Goal: Task Accomplishment & Management: Use online tool/utility

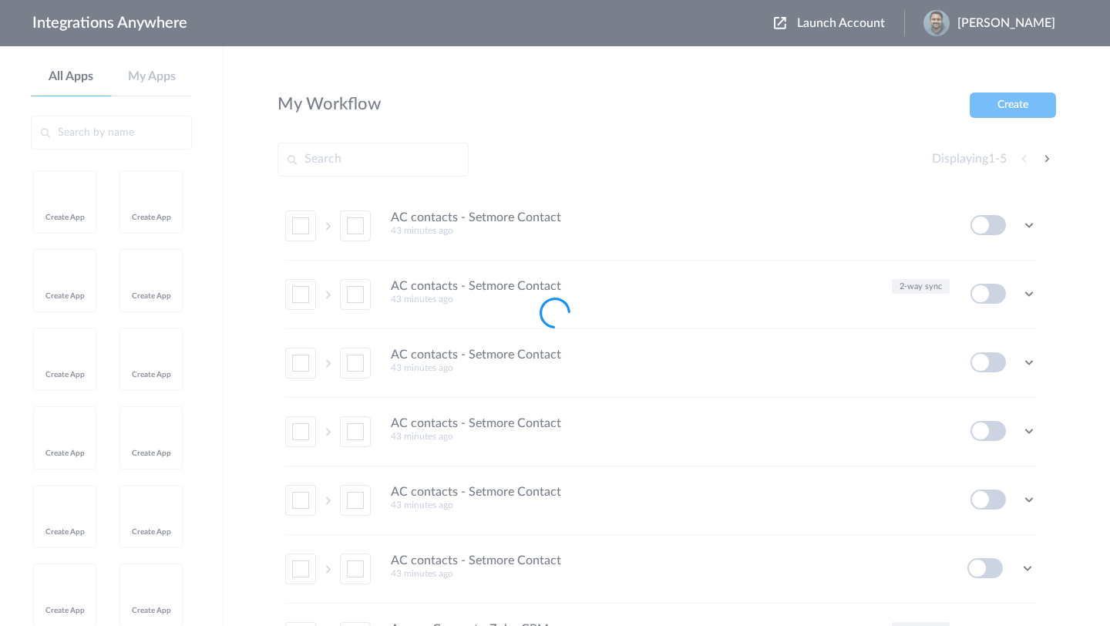
click at [1029, 27] on div at bounding box center [555, 313] width 1110 height 626
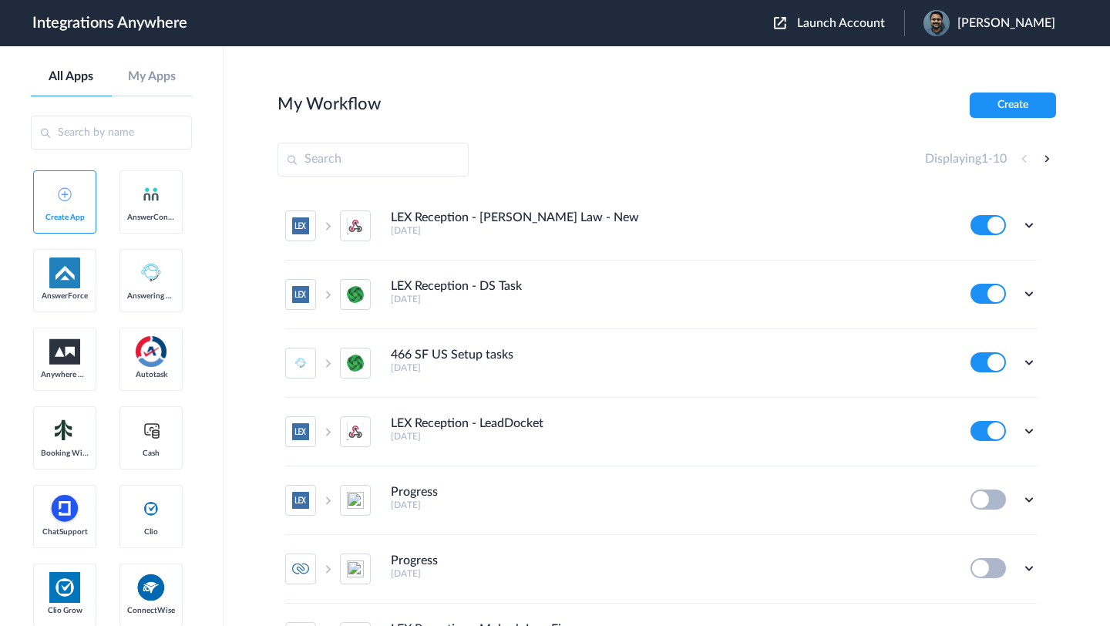
click at [844, 19] on span "Launch Account" at bounding box center [841, 23] width 88 height 12
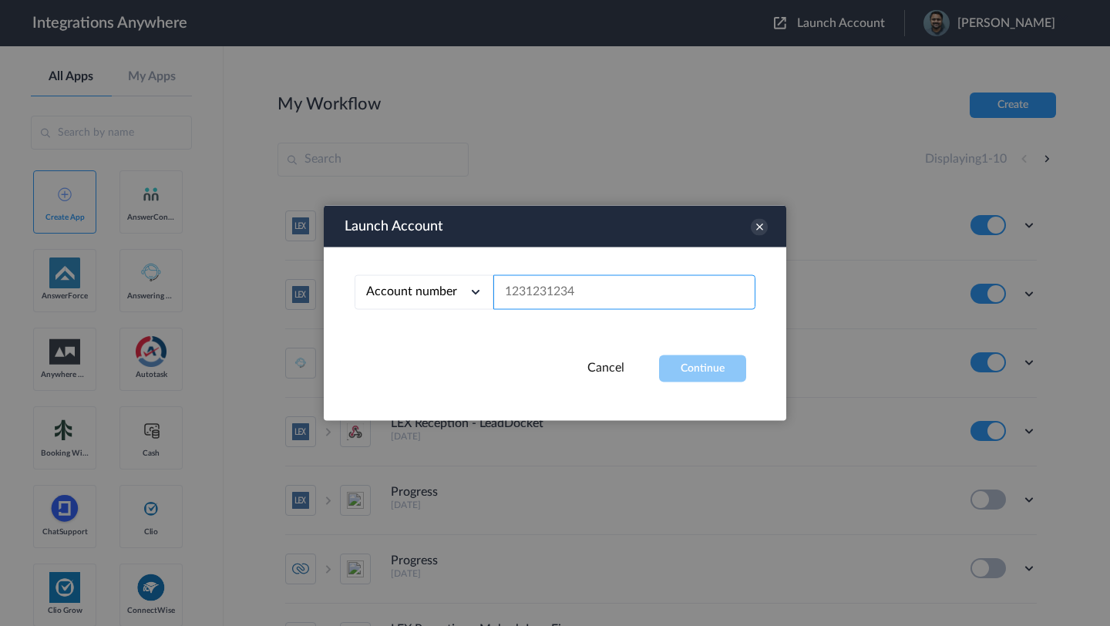
click at [603, 283] on input "text" at bounding box center [624, 292] width 262 height 35
paste input "2525139389"
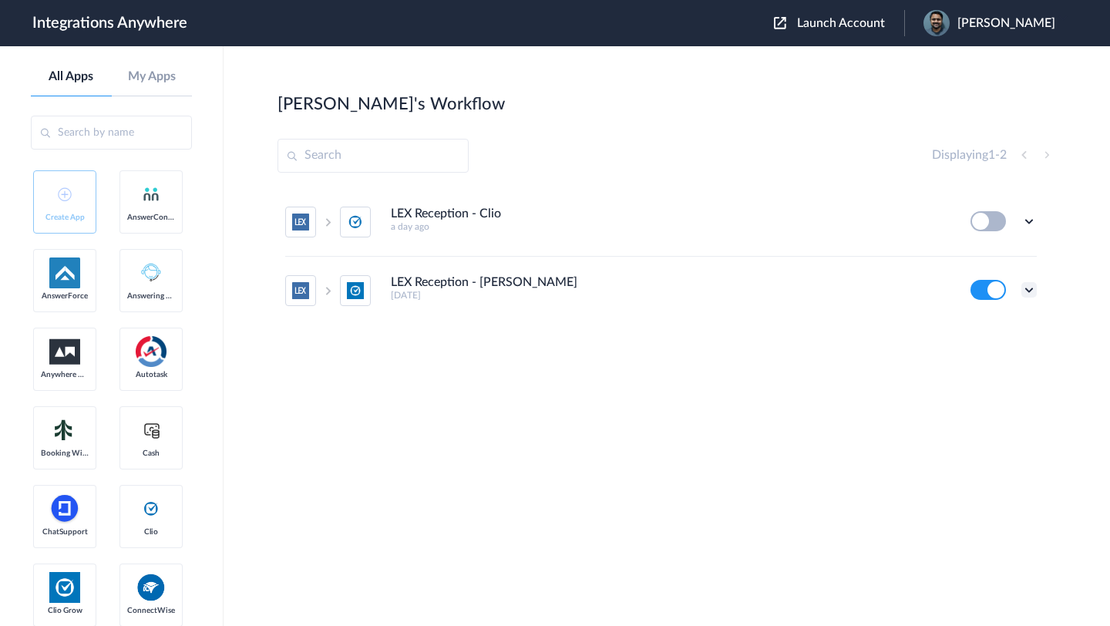
click at [1022, 288] on icon at bounding box center [1029, 289] width 15 height 15
click at [990, 362] on li "Task history" at bounding box center [987, 354] width 100 height 29
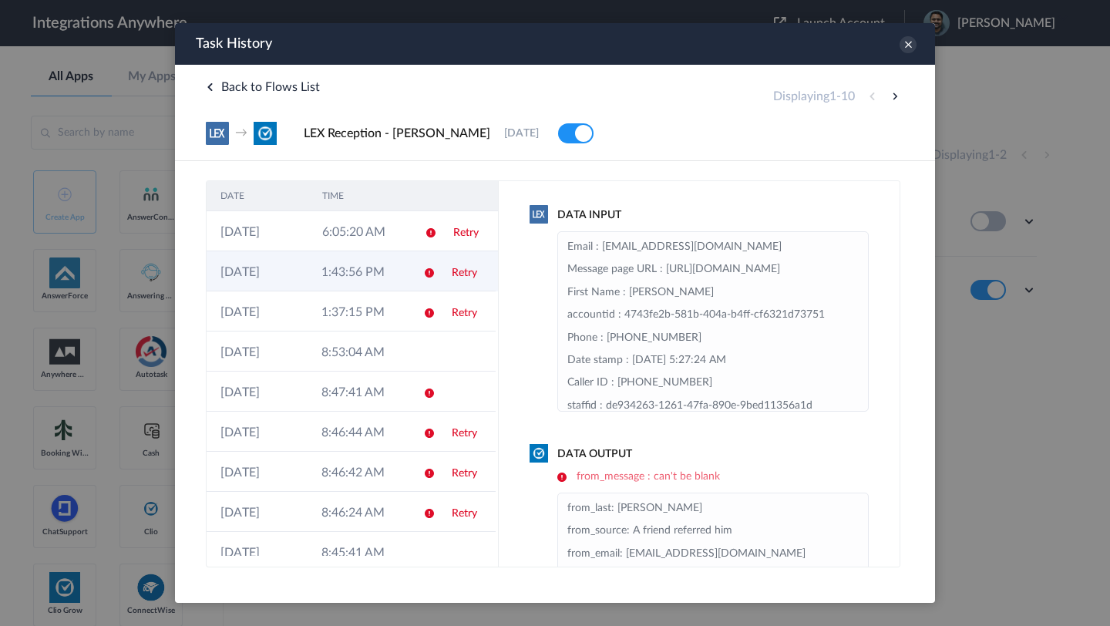
click at [359, 278] on td "1:43:56 PM" at bounding box center [358, 271] width 101 height 40
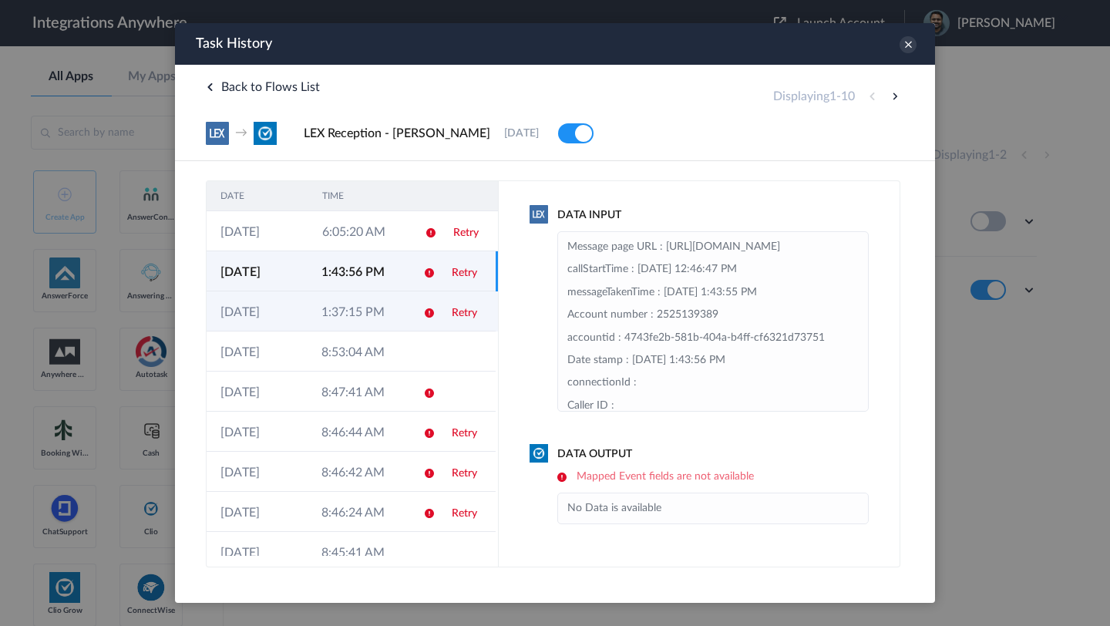
click at [337, 315] on td "1:37:15 PM" at bounding box center [358, 311] width 101 height 40
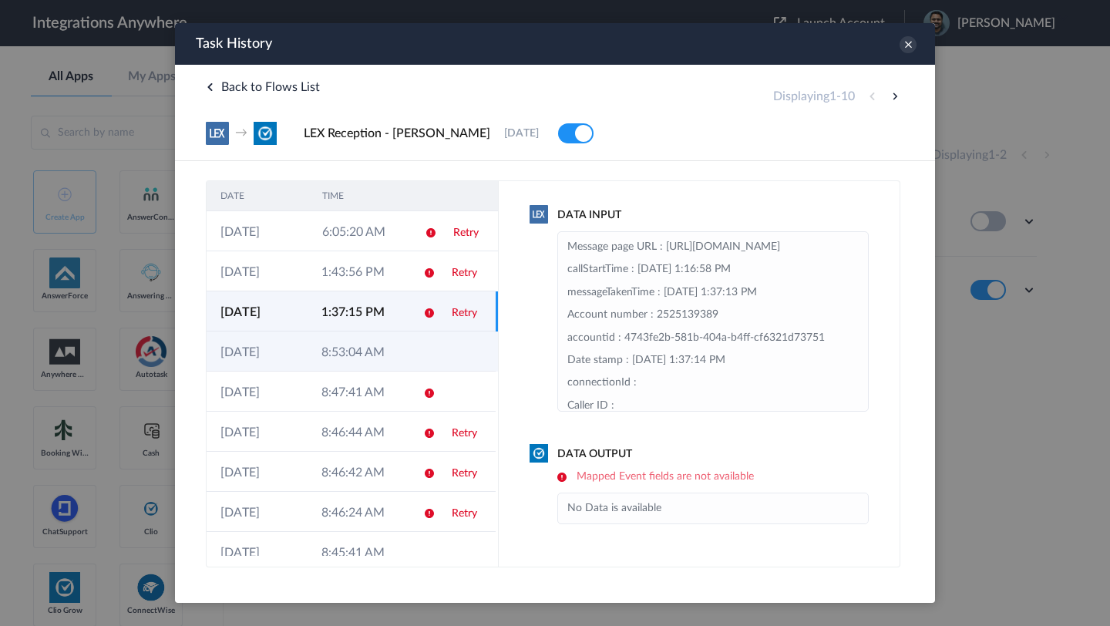
click at [343, 355] on td "8:53:04 AM" at bounding box center [358, 352] width 101 height 40
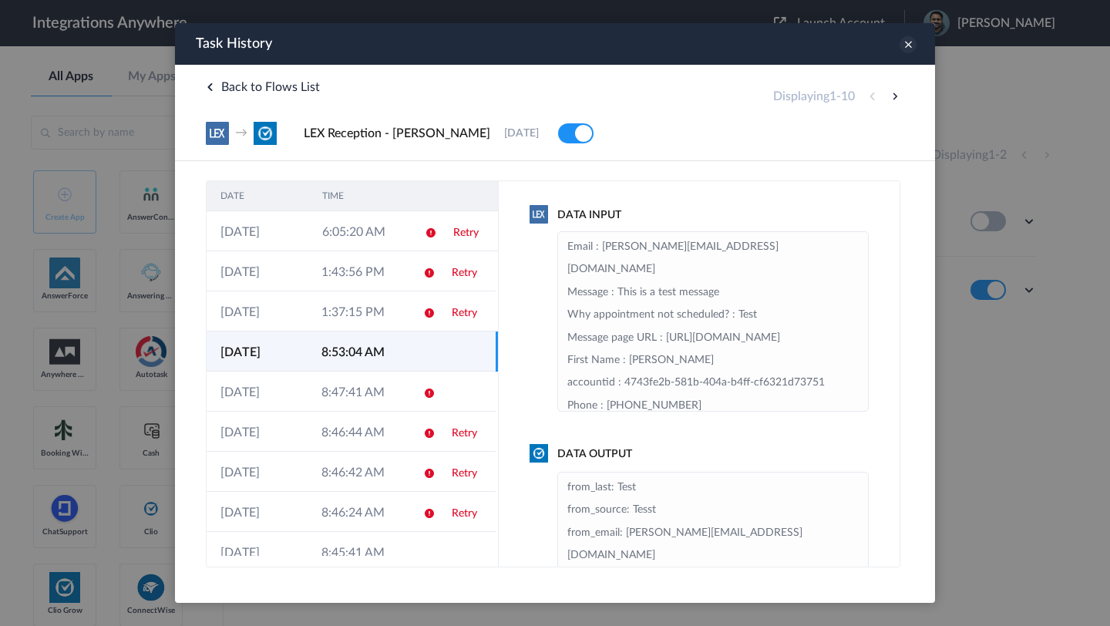
click at [913, 44] on icon at bounding box center [908, 44] width 17 height 17
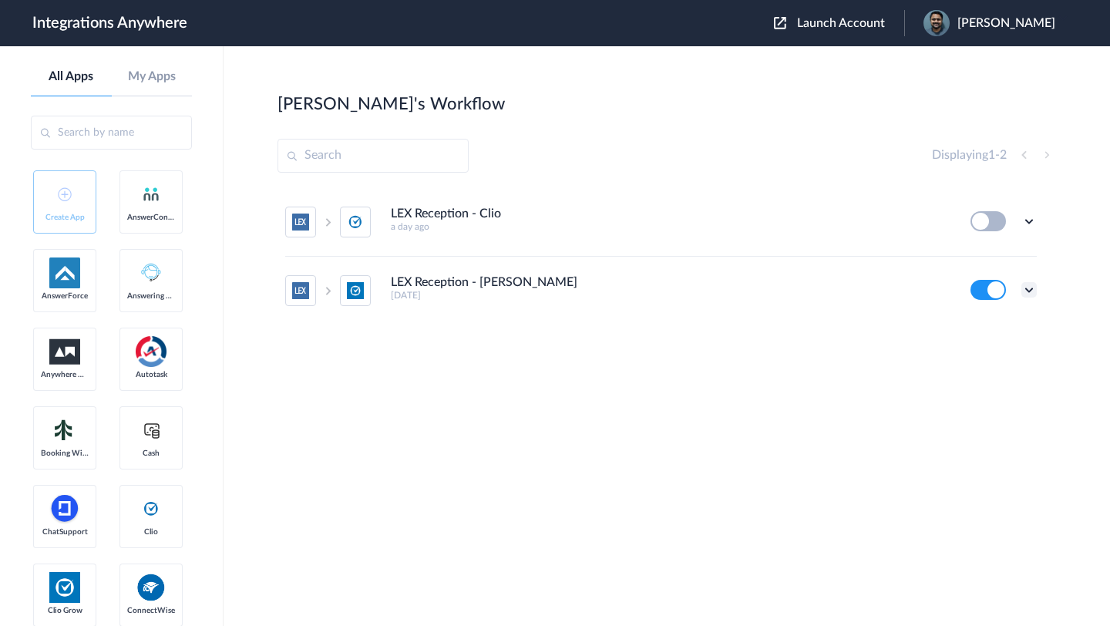
click at [1032, 293] on icon at bounding box center [1029, 289] width 15 height 15
click at [972, 331] on link "Edit" at bounding box center [966, 325] width 37 height 11
click at [1028, 286] on icon at bounding box center [1029, 289] width 15 height 15
click at [982, 355] on link "Task history" at bounding box center [985, 354] width 74 height 11
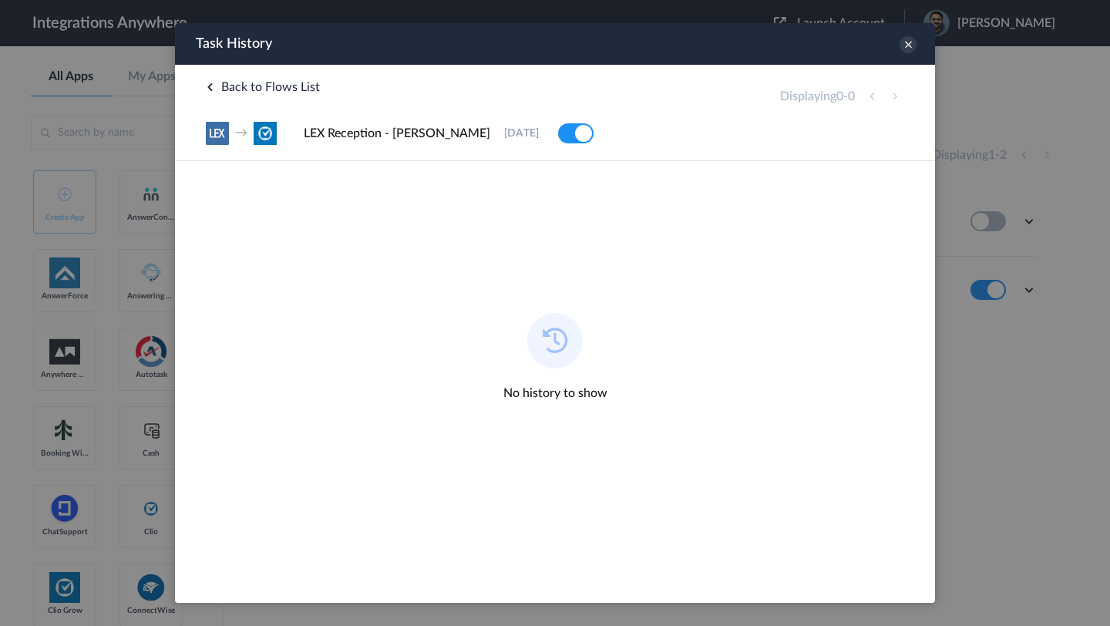
click at [546, 341] on img at bounding box center [555, 341] width 56 height 56
click at [911, 44] on icon at bounding box center [908, 44] width 17 height 17
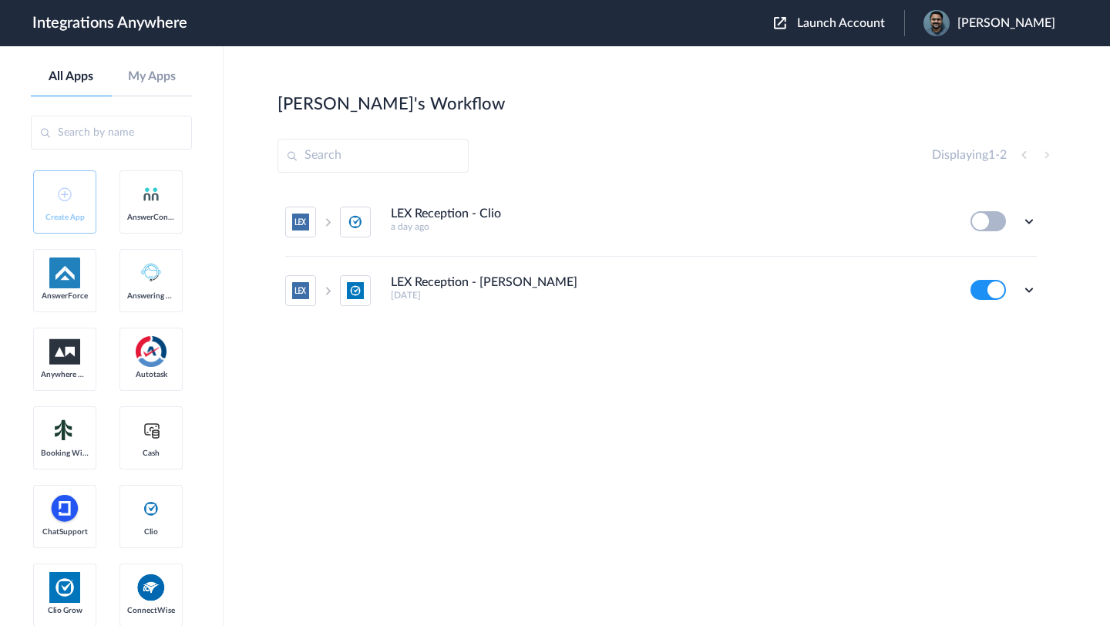
click at [854, 25] on span "Launch Account" at bounding box center [841, 23] width 88 height 12
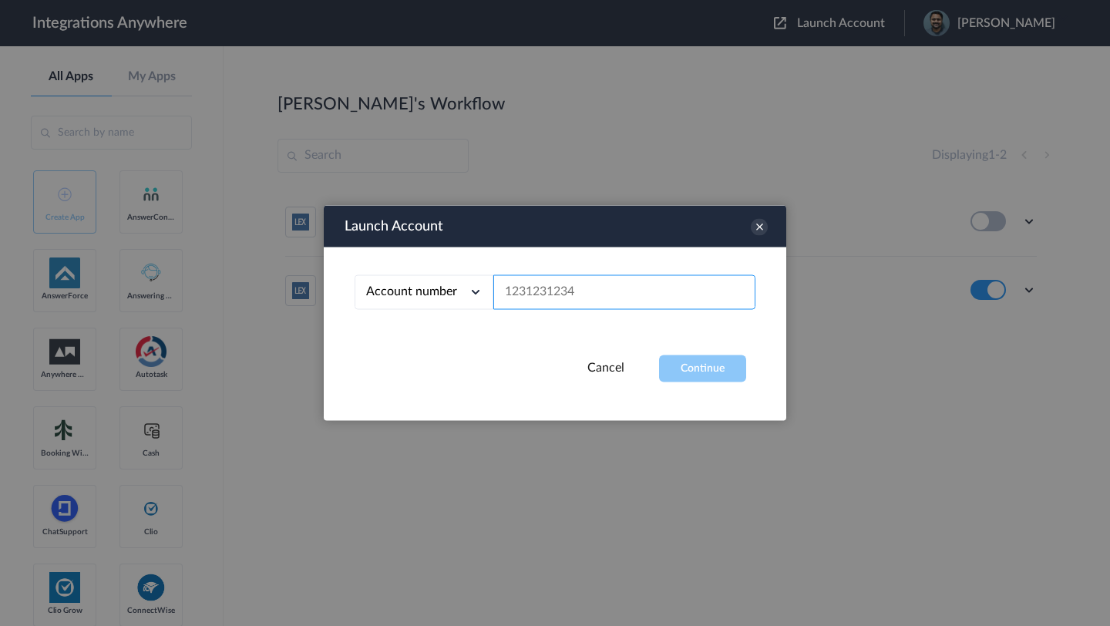
click at [567, 304] on input "text" at bounding box center [624, 292] width 262 height 35
paste input "2525139389"
type input "2525139389"
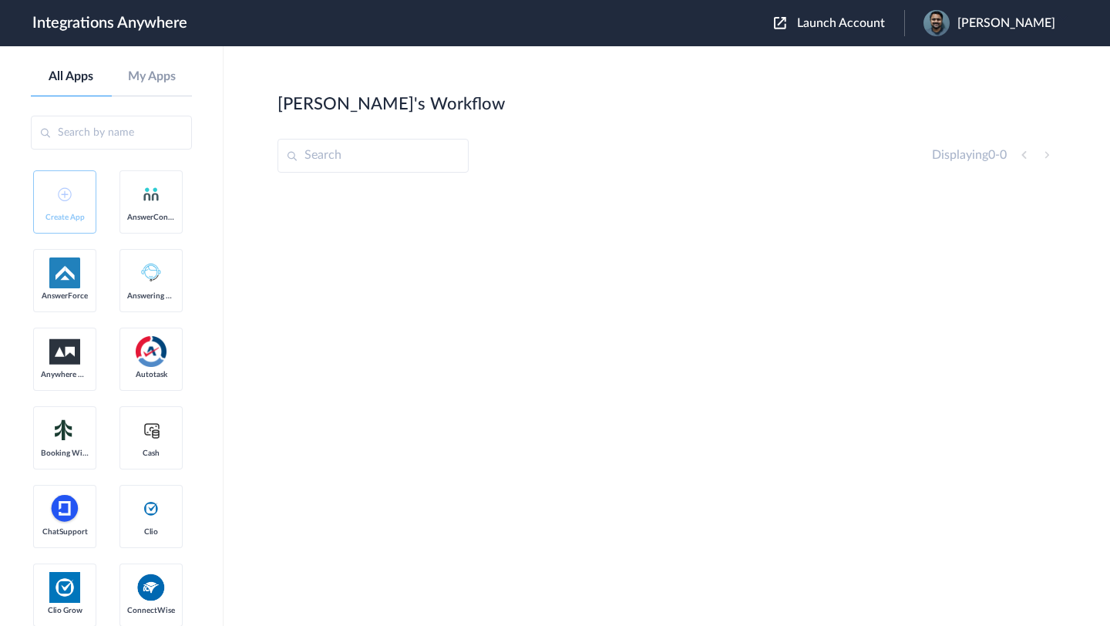
click at [995, 26] on span "[PERSON_NAME]" at bounding box center [1007, 23] width 98 height 15
click at [929, 93] on link "Logout" at bounding box center [932, 91] width 32 height 11
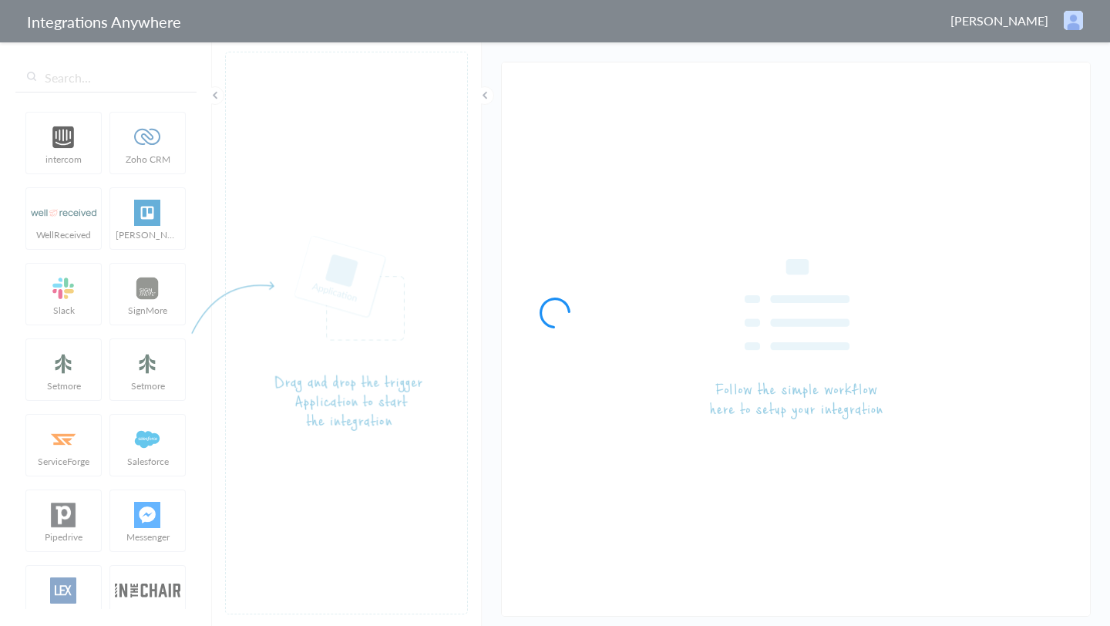
type input "LEX Reception - [PERSON_NAME]"
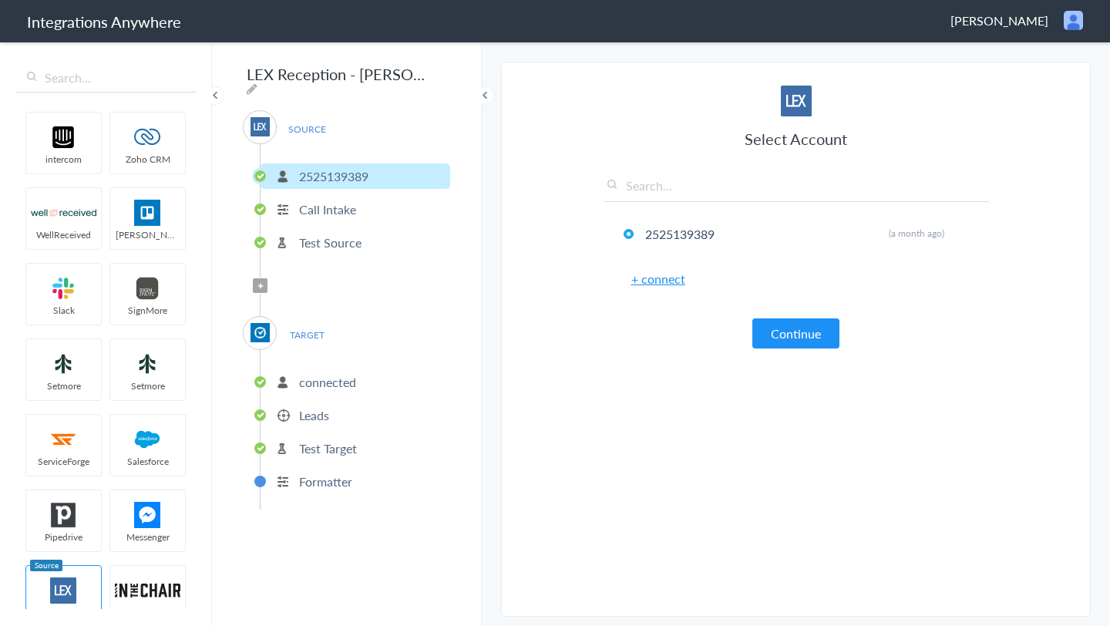
click at [311, 413] on p "Leads" at bounding box center [314, 415] width 30 height 18
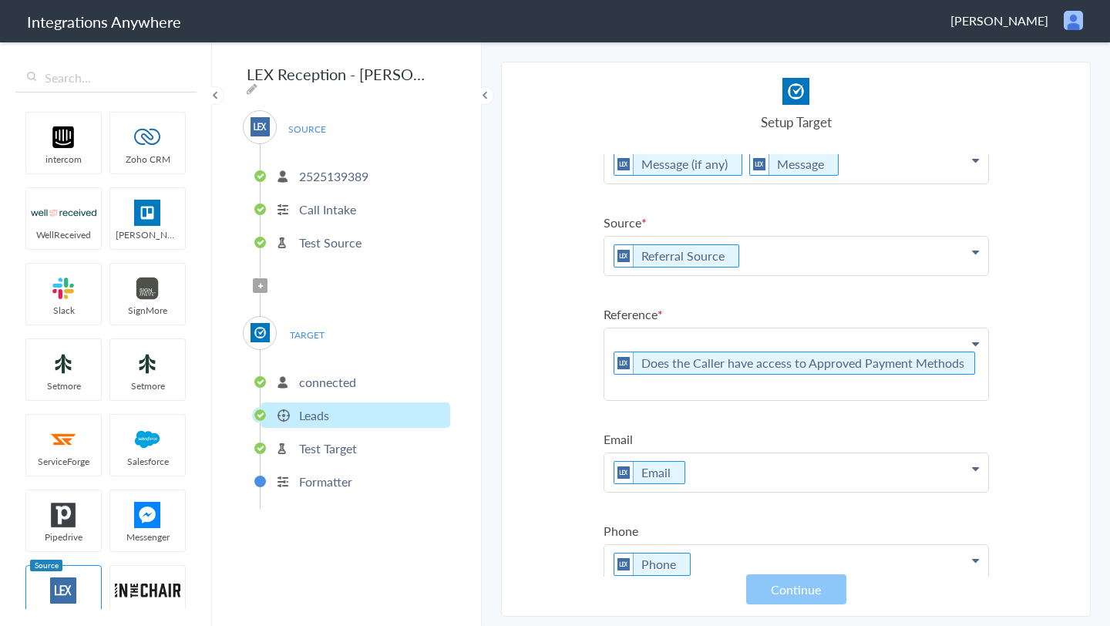
scroll to position [235, 0]
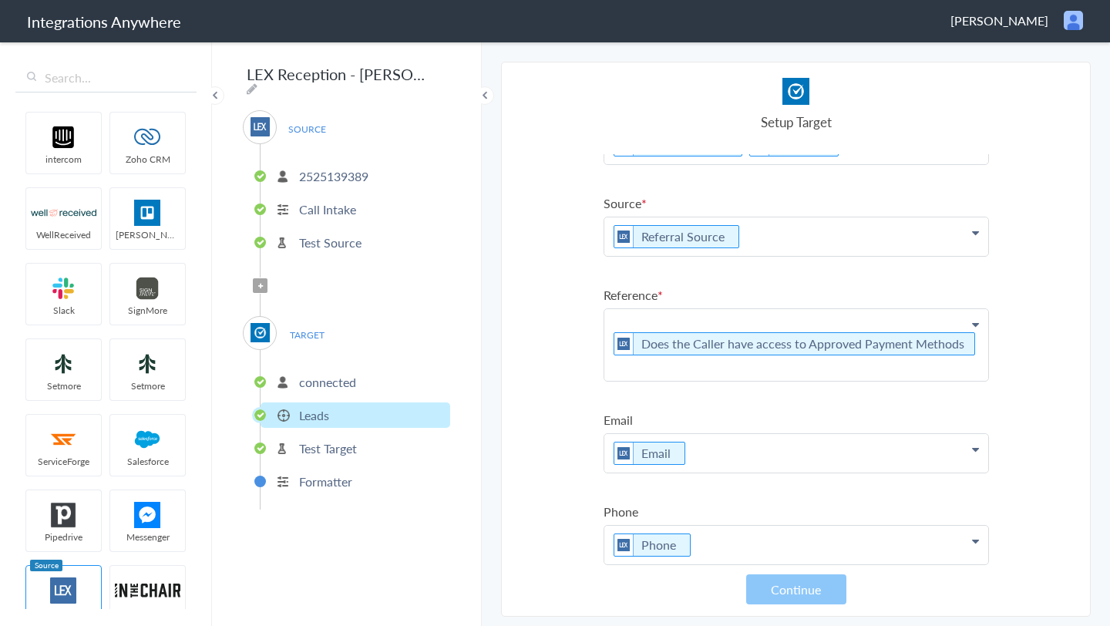
click at [981, 343] on p "Does the Caller have access to Approved Payment Methods" at bounding box center [797, 345] width 384 height 72
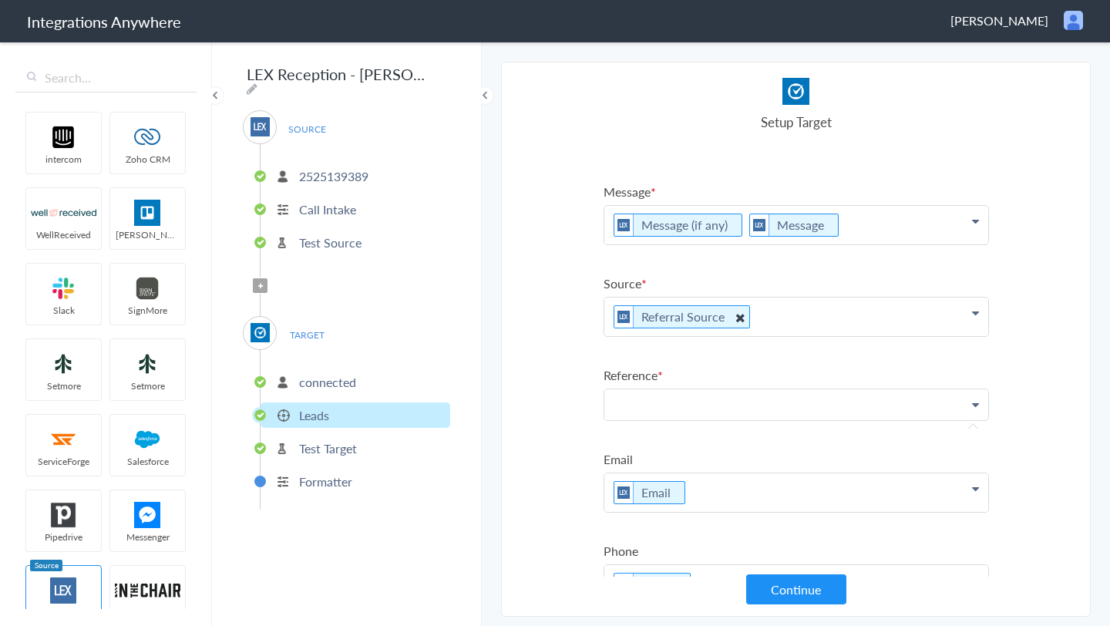
scroll to position [156, 0]
click at [756, 448] on ul "First Name First Name First Name Last Name Email Phone Case Name/Number Date st…" at bounding box center [797, 300] width 386 height 605
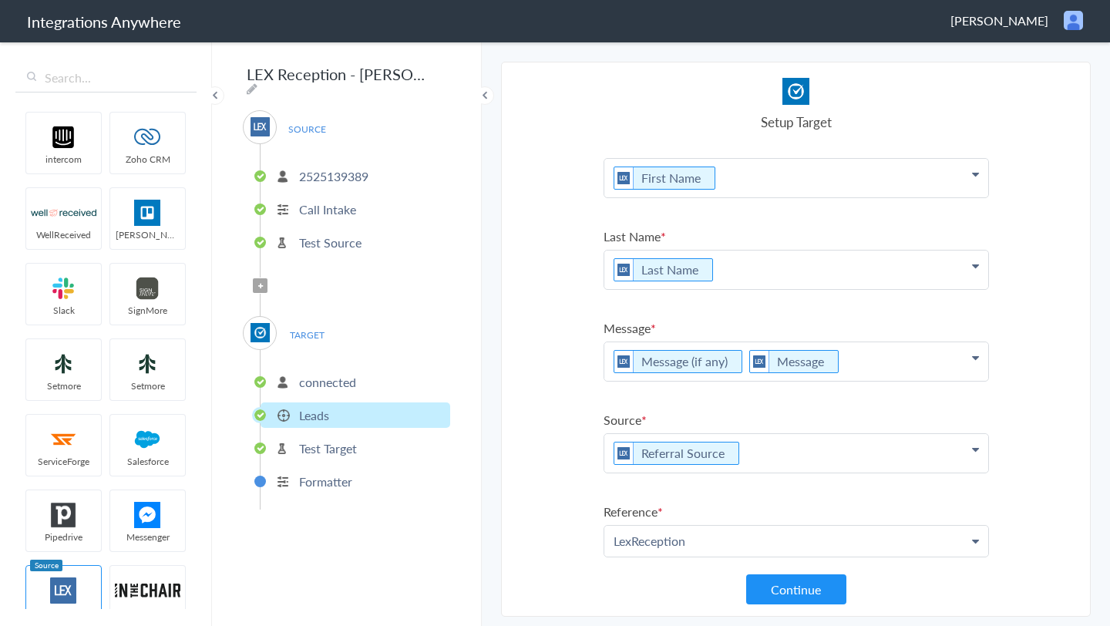
scroll to position [0, 0]
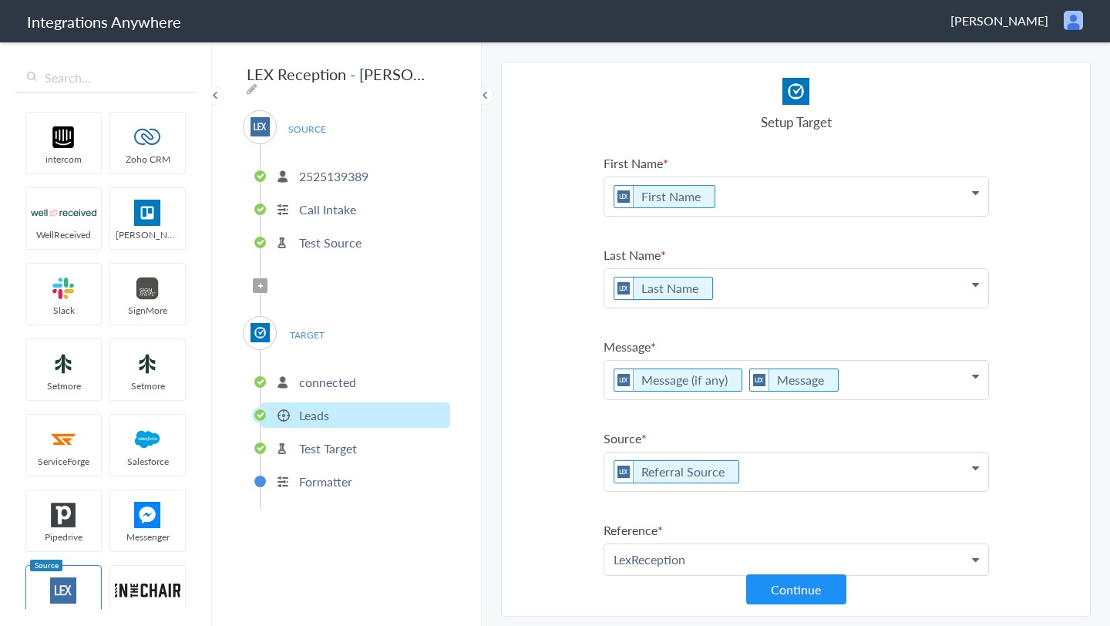
click at [860, 388] on p "Message (if any) Message" at bounding box center [797, 380] width 384 height 39
click at [857, 380] on p "Message (if any) Message" at bounding box center [797, 380] width 384 height 39
click at [611, 379] on p "Message (if any) Message" at bounding box center [797, 380] width 384 height 39
click at [557, 352] on section "Select Account 2525139389 Rename Delete (a month ago) + connect Continue Setup …" at bounding box center [796, 339] width 590 height 555
click at [609, 378] on p "Message (if any) Message" at bounding box center [797, 380] width 384 height 39
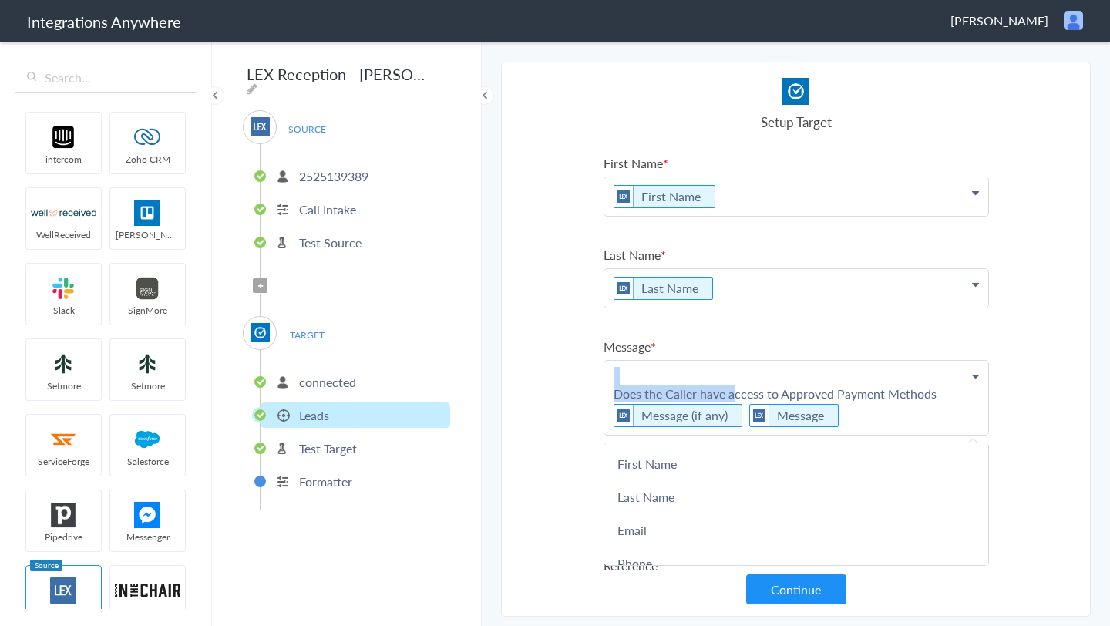
drag, startPoint x: 734, startPoint y: 395, endPoint x: 613, endPoint y: 376, distance: 122.6
click at [613, 376] on p "Does the Caller have access to Approved Payment Methods Message (if any) Message" at bounding box center [797, 398] width 384 height 74
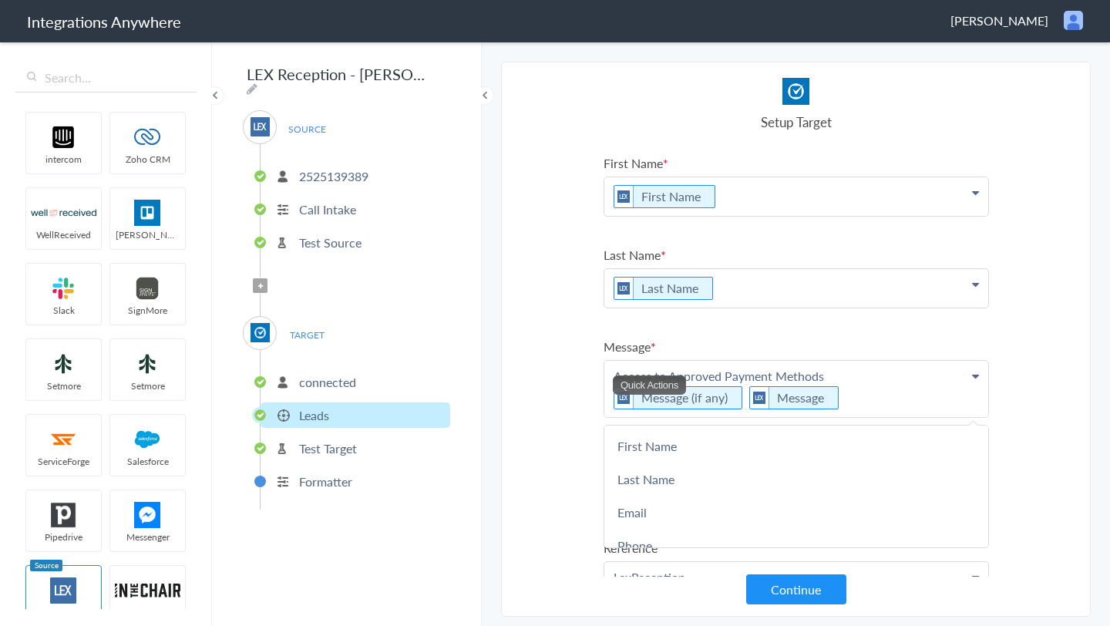
click at [835, 379] on p "Access to Approved Payment Methods Message (if any) Message" at bounding box center [797, 389] width 384 height 56
click at [976, 372] on icon at bounding box center [975, 376] width 7 height 12
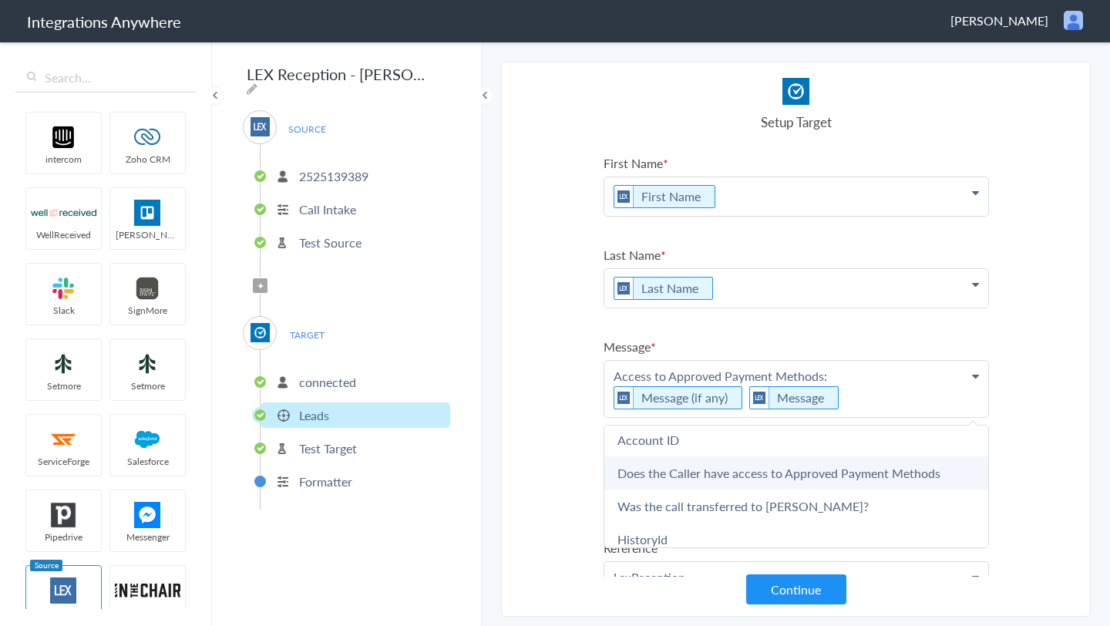
click at [729, 484] on link "Does the Caller have access to Approved Payment Methods" at bounding box center [797, 472] width 384 height 33
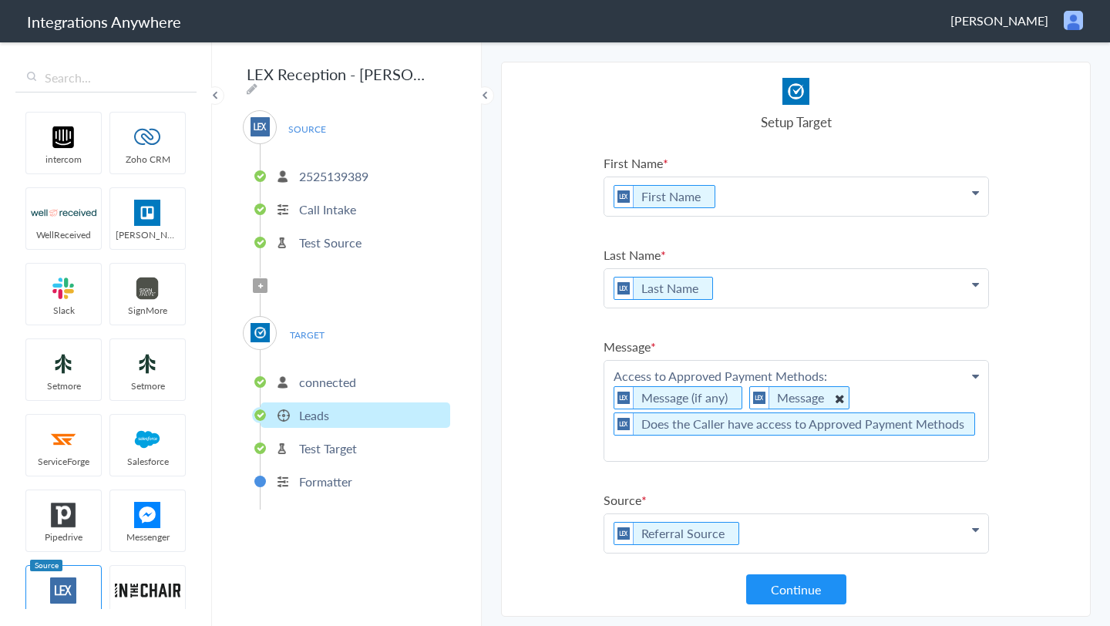
click at [834, 399] on icon at bounding box center [838, 398] width 17 height 19
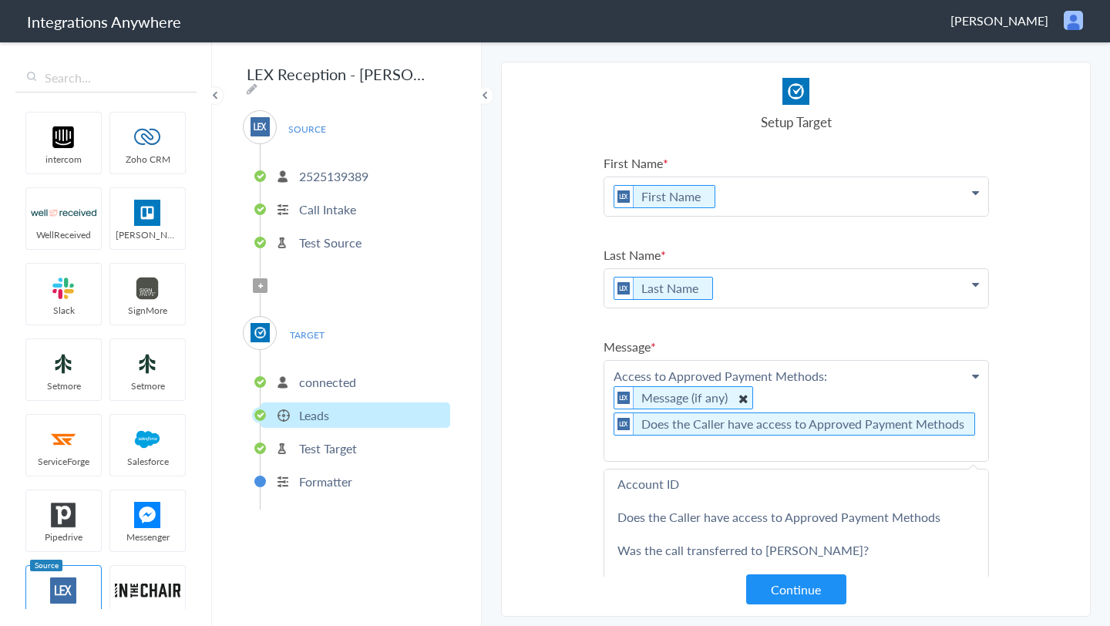
click at [742, 399] on icon at bounding box center [742, 398] width 17 height 19
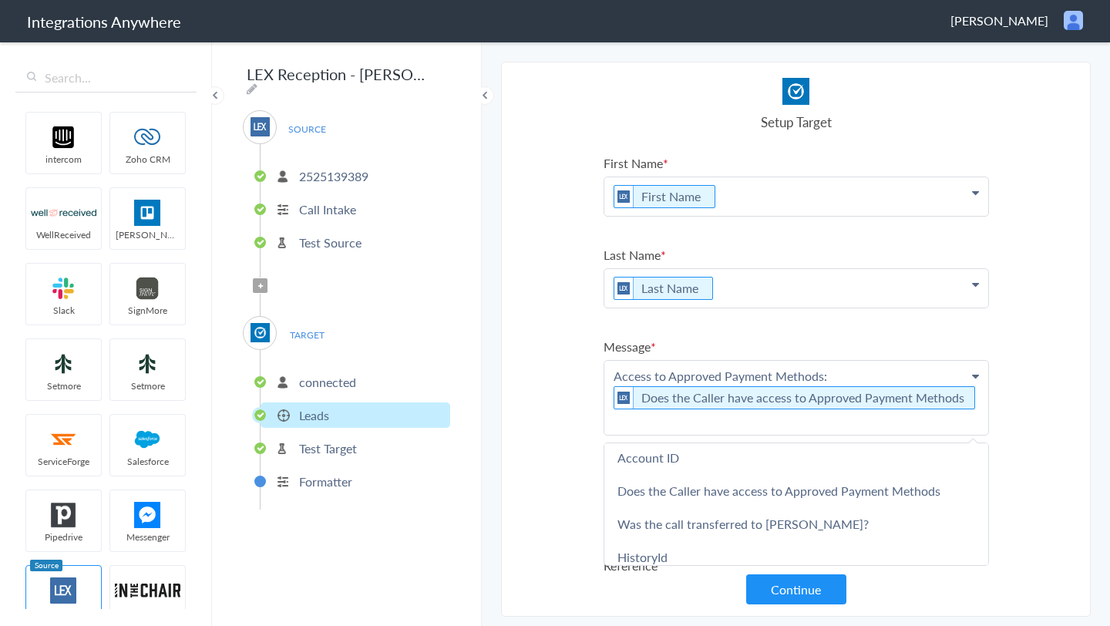
click at [1010, 400] on section "Select Account 2525139389 Rename Delete (a month ago) + connect Continue Setup …" at bounding box center [796, 339] width 590 height 555
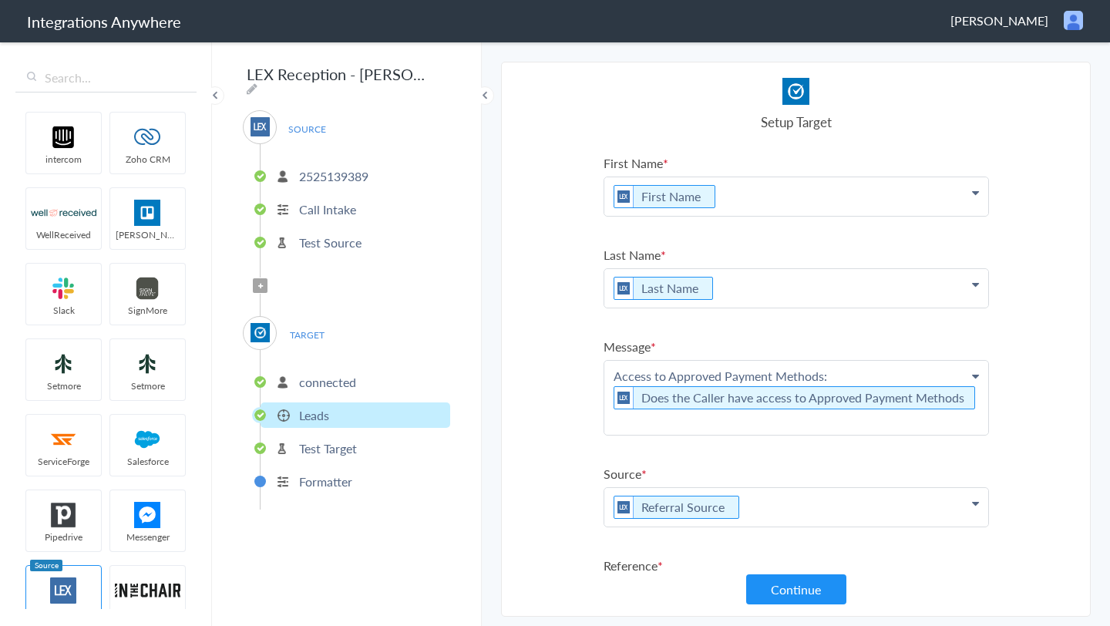
click at [975, 394] on p "Access to Approved Payment Methods: Does the Caller have access to Approved Pay…" at bounding box center [797, 398] width 384 height 74
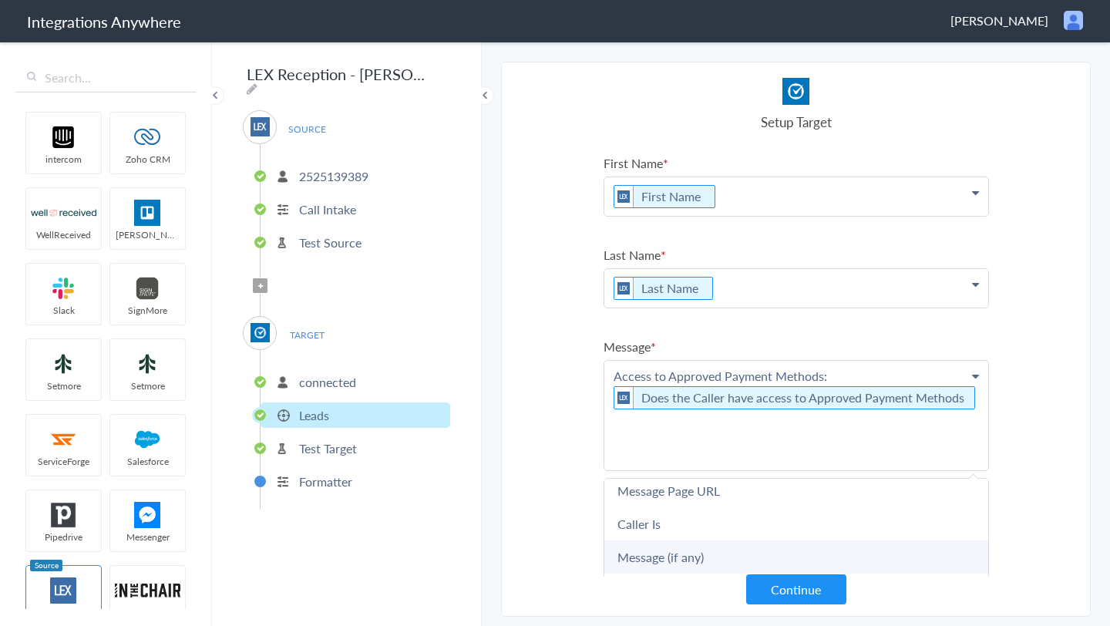
click at [670, 544] on link "Message (if any)" at bounding box center [797, 557] width 384 height 33
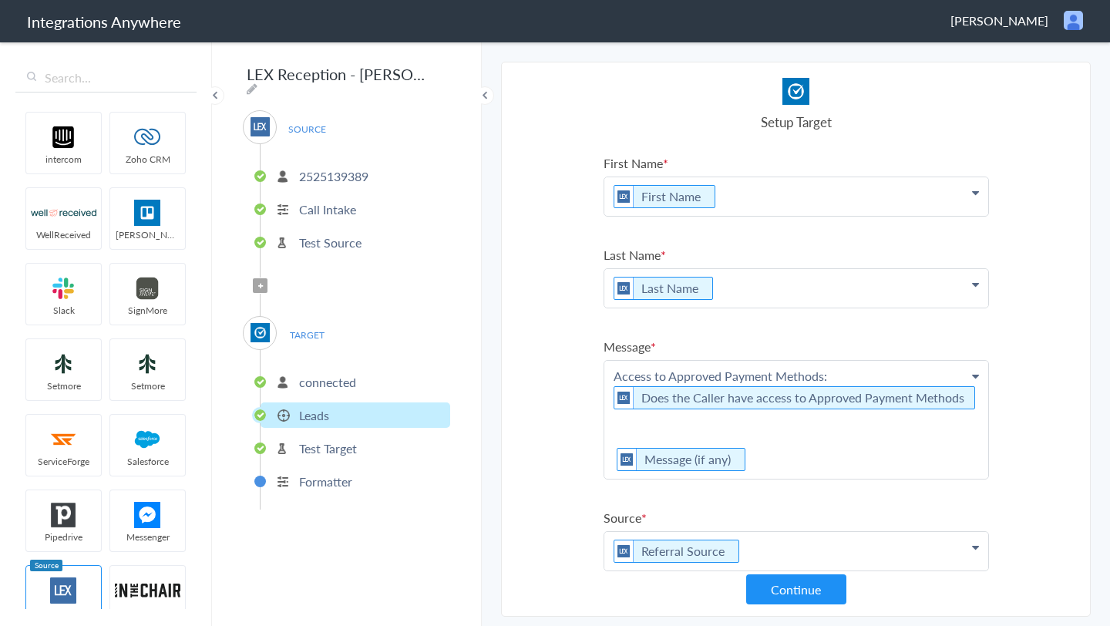
click at [785, 438] on p "Access to Approved Payment Methods: Does the Caller have access to Approved Pay…" at bounding box center [797, 420] width 384 height 118
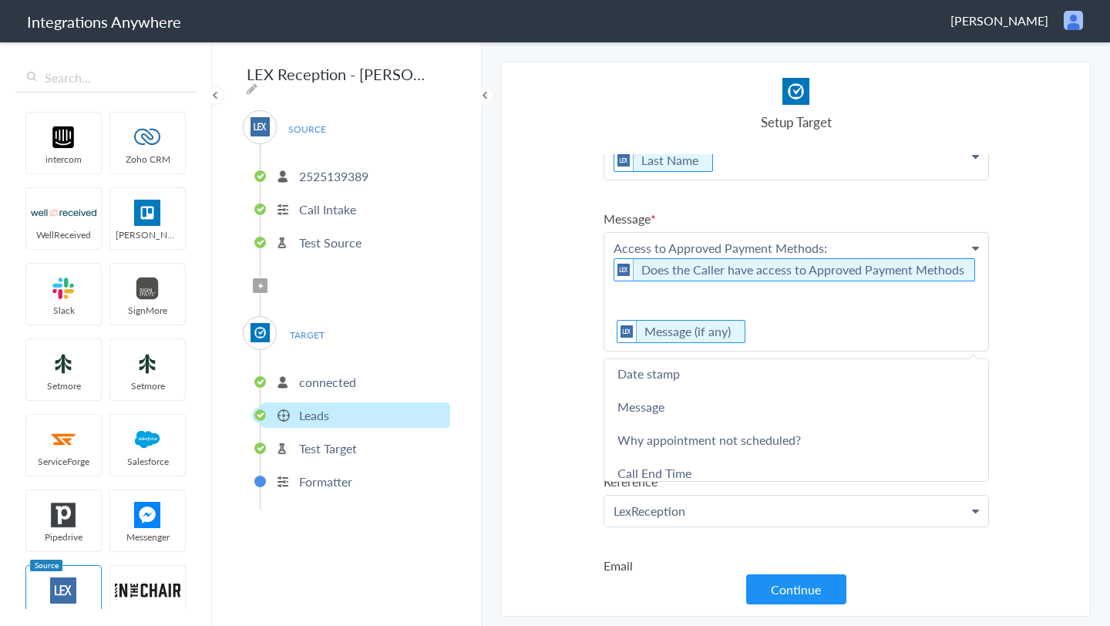
scroll to position [170, 0]
click at [648, 392] on link "Message" at bounding box center [797, 408] width 384 height 33
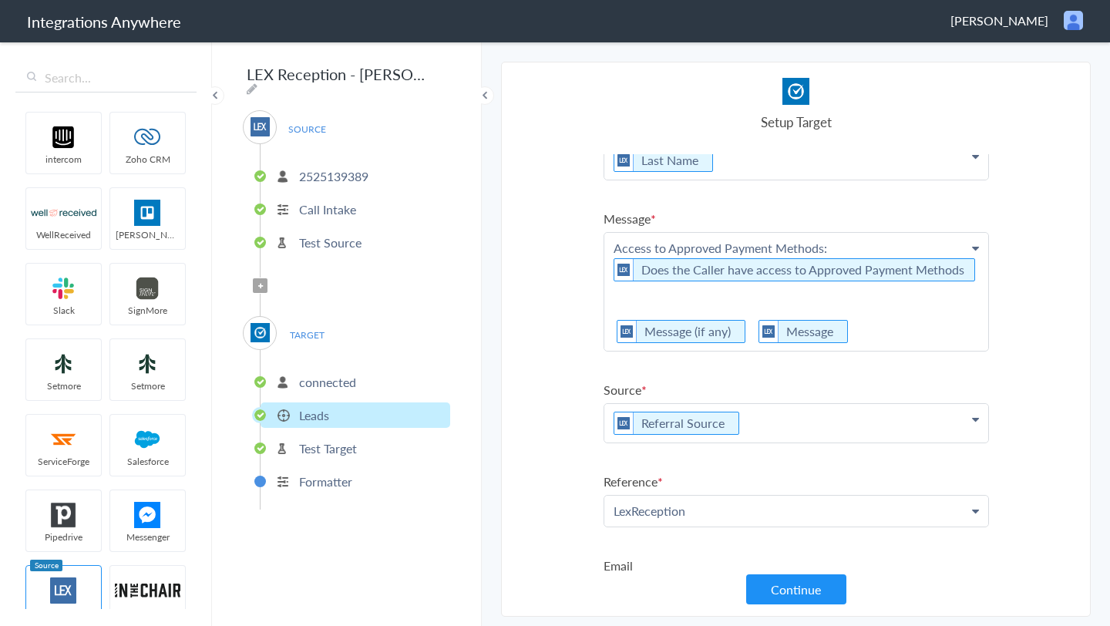
click at [551, 376] on section "Select Account 2525139389 Rename Delete (a month ago) + connect Continue Setup …" at bounding box center [796, 339] width 590 height 555
click at [973, 197] on ul "First Name First Name First Name Last Name Email Phone Case Name/Number Date st…" at bounding box center [797, 368] width 386 height 685
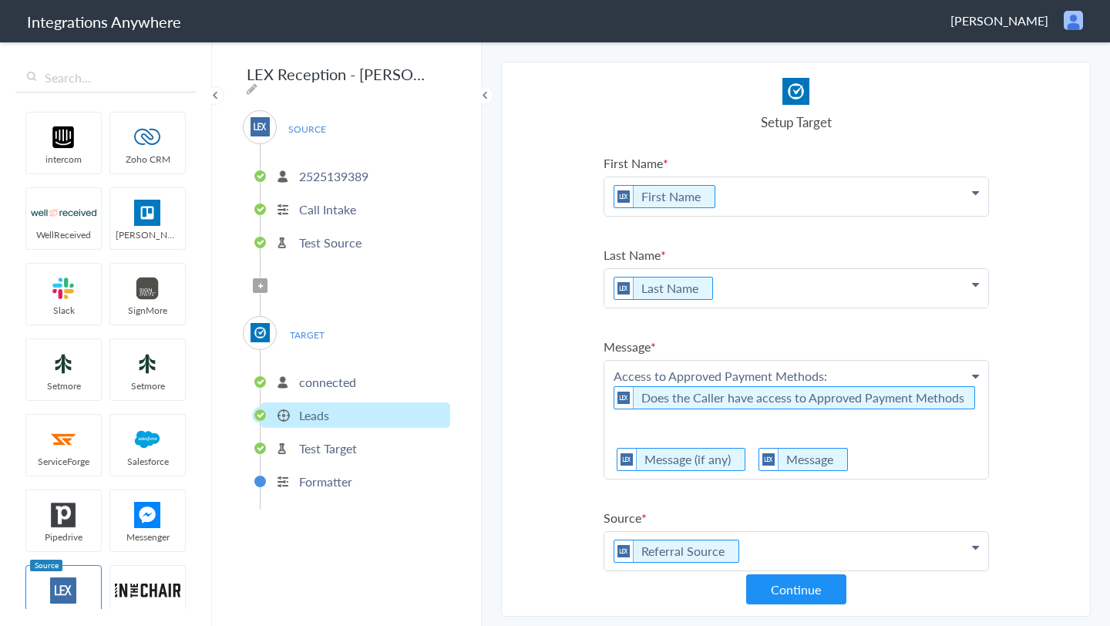
scroll to position [274, 0]
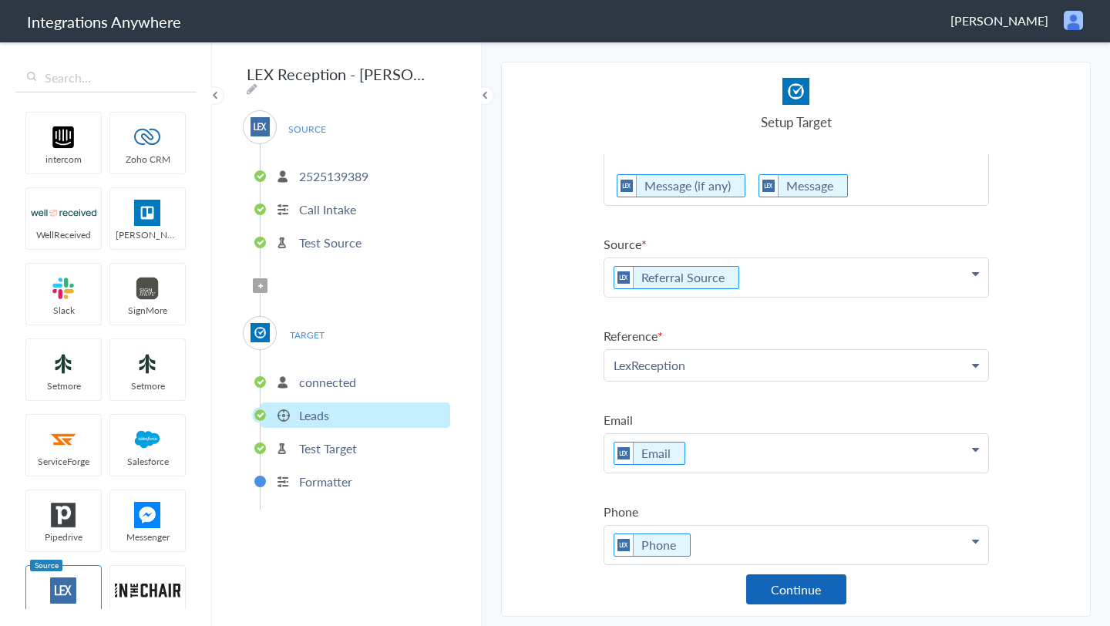
click at [793, 586] on button "Continue" at bounding box center [796, 589] width 100 height 30
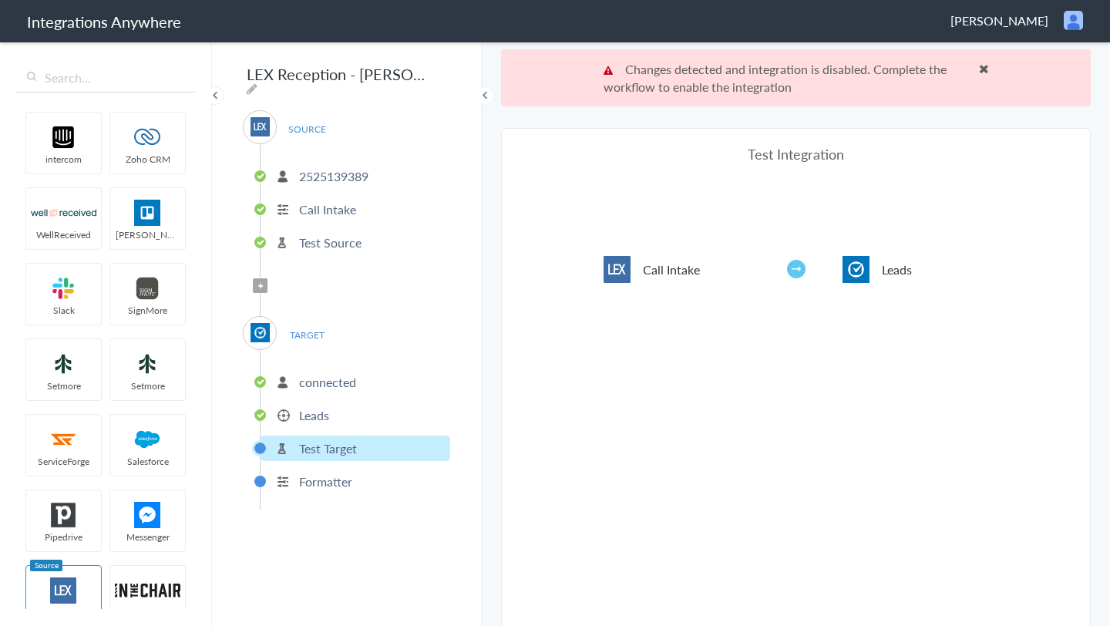
scroll to position [57, 0]
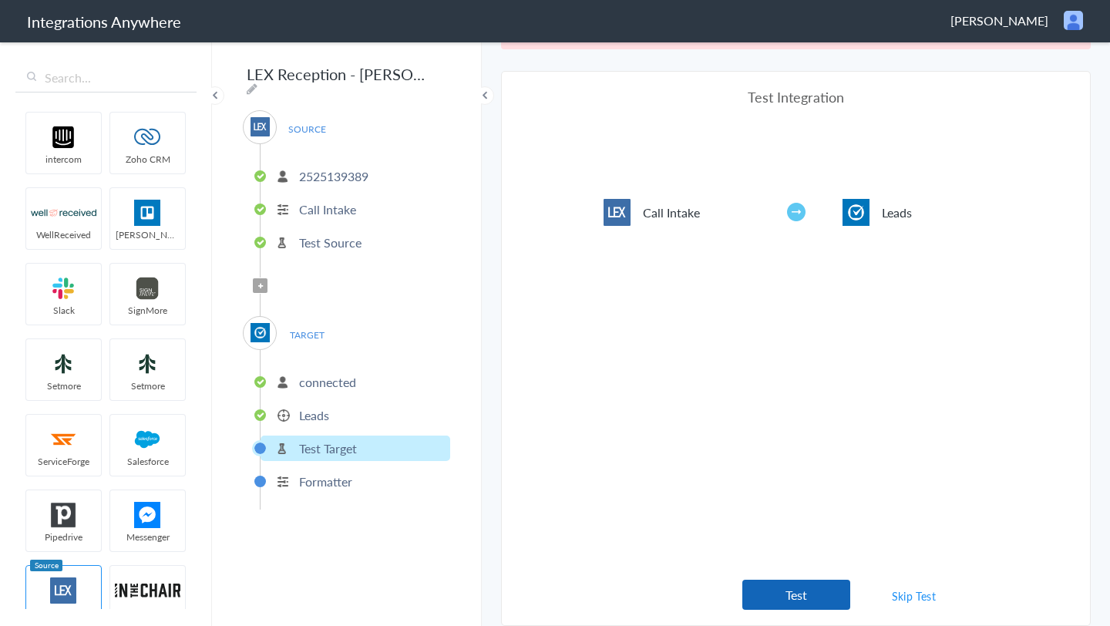
click at [806, 594] on button "Test" at bounding box center [797, 595] width 108 height 30
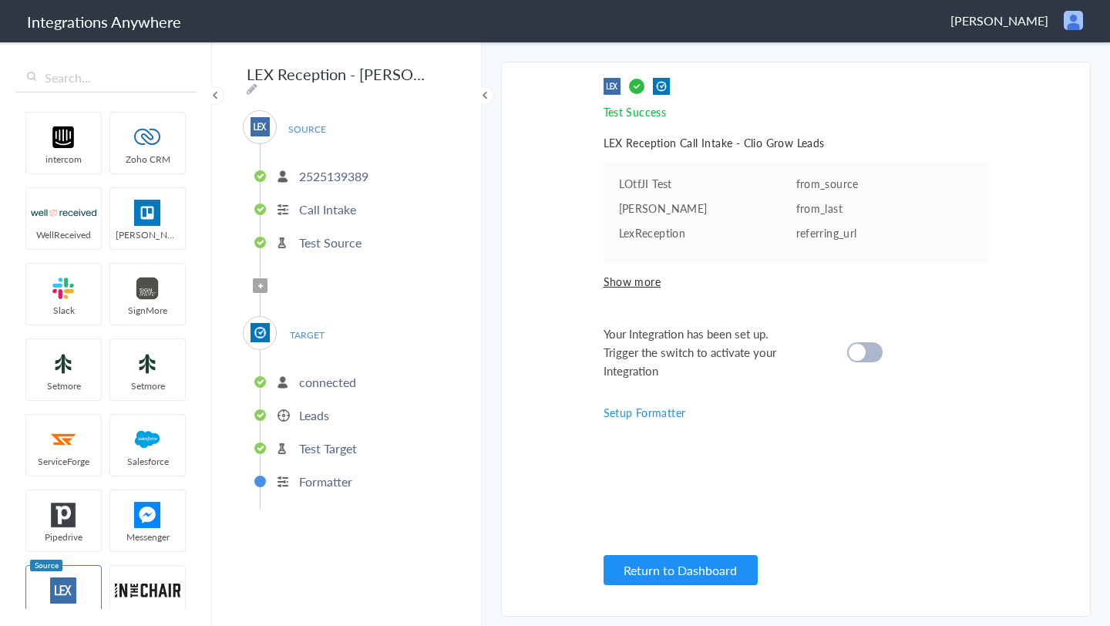
scroll to position [0, 0]
click at [870, 357] on div at bounding box center [864, 352] width 35 height 20
click at [261, 283] on icon at bounding box center [260, 286] width 5 height 6
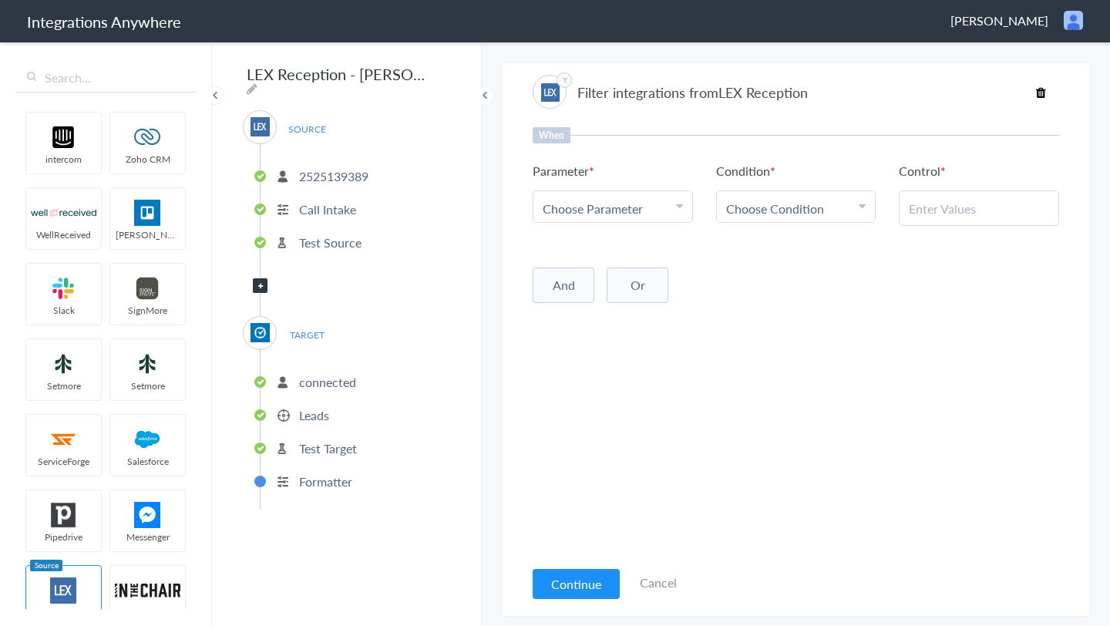
click at [644, 208] on div "Choose Parameter" at bounding box center [613, 209] width 140 height 18
click at [606, 254] on input "text" at bounding box center [613, 250] width 159 height 33
type input "call type"
click at [591, 293] on link "Call Type" at bounding box center [613, 284] width 159 height 33
click at [772, 204] on span "Choose Condition" at bounding box center [775, 209] width 98 height 18
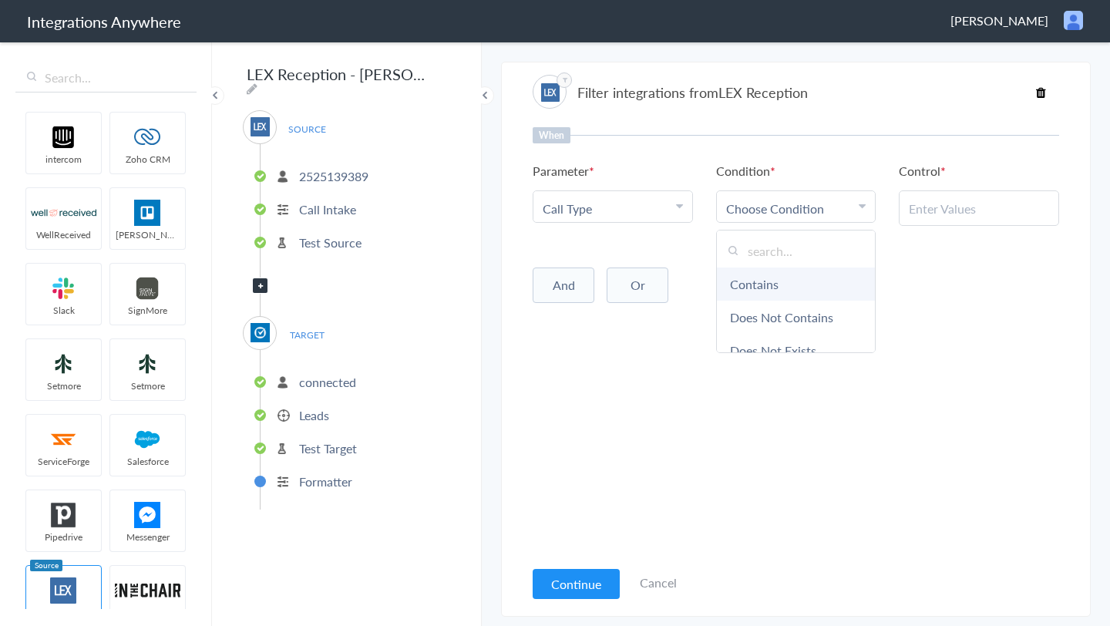
click at [748, 277] on link "Contains" at bounding box center [796, 284] width 159 height 33
click at [941, 210] on input "text" at bounding box center [979, 209] width 140 height 18
paste input "New Client"
type input "New Client"
click at [569, 291] on button "And" at bounding box center [564, 285] width 62 height 35
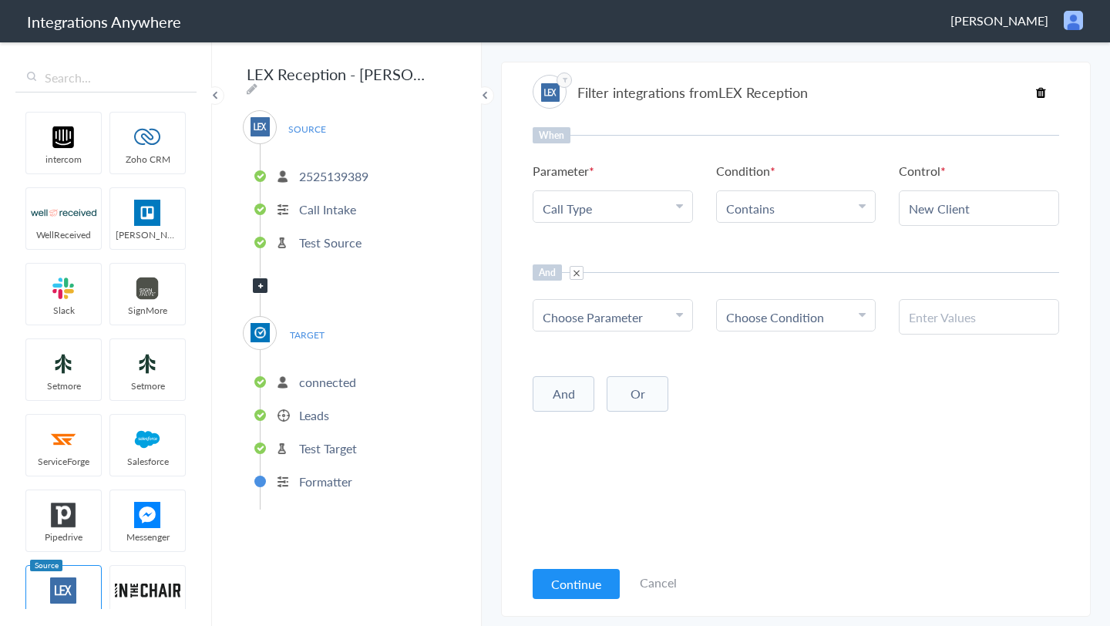
click at [585, 312] on span "Choose Parameter" at bounding box center [593, 317] width 100 height 18
click at [586, 365] on input "text" at bounding box center [613, 359] width 159 height 33
type input "call"
click at [591, 453] on link "Call Closing Note" at bounding box center [613, 459] width 159 height 33
click at [781, 324] on span "Choose Condition" at bounding box center [775, 317] width 98 height 18
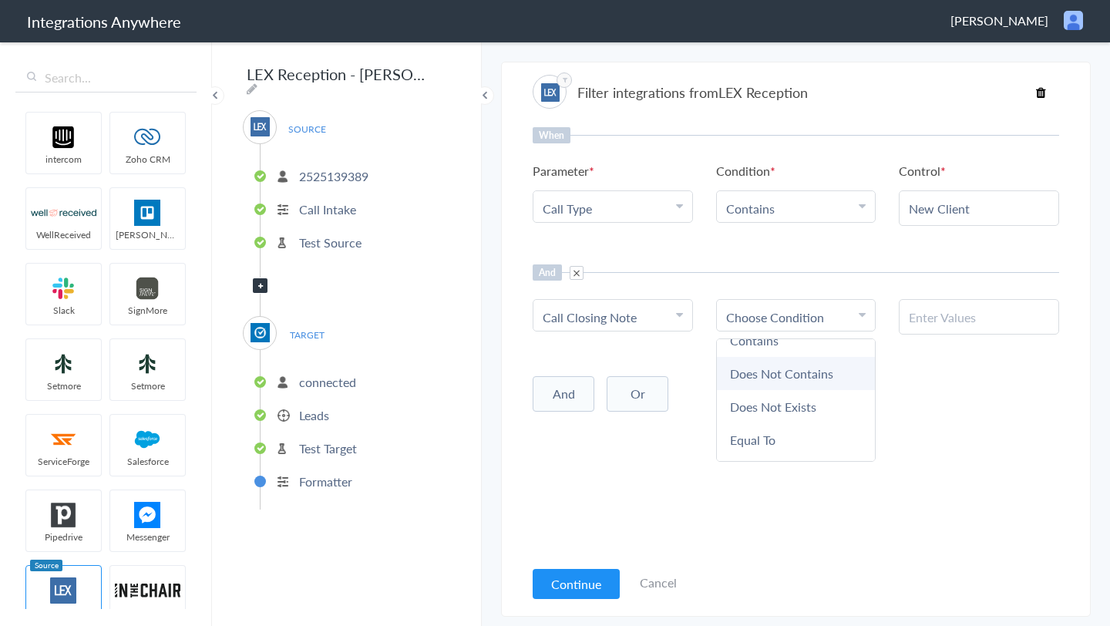
scroll to position [81, 0]
click at [789, 376] on link "Does Not Exists" at bounding box center [796, 378] width 159 height 33
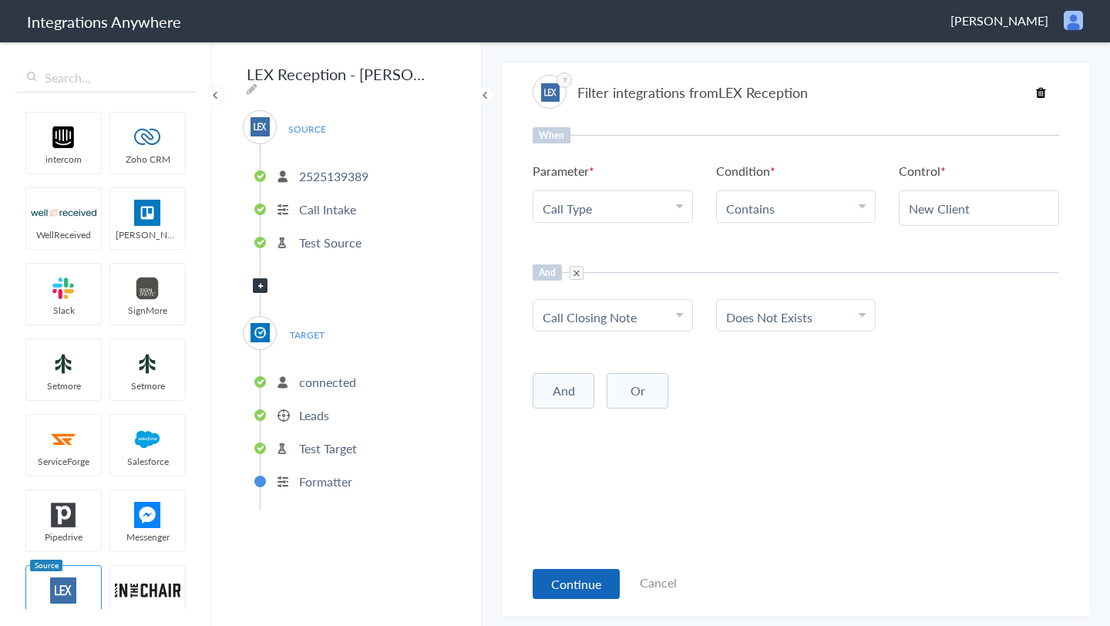
click at [576, 587] on button "Continue" at bounding box center [576, 584] width 87 height 30
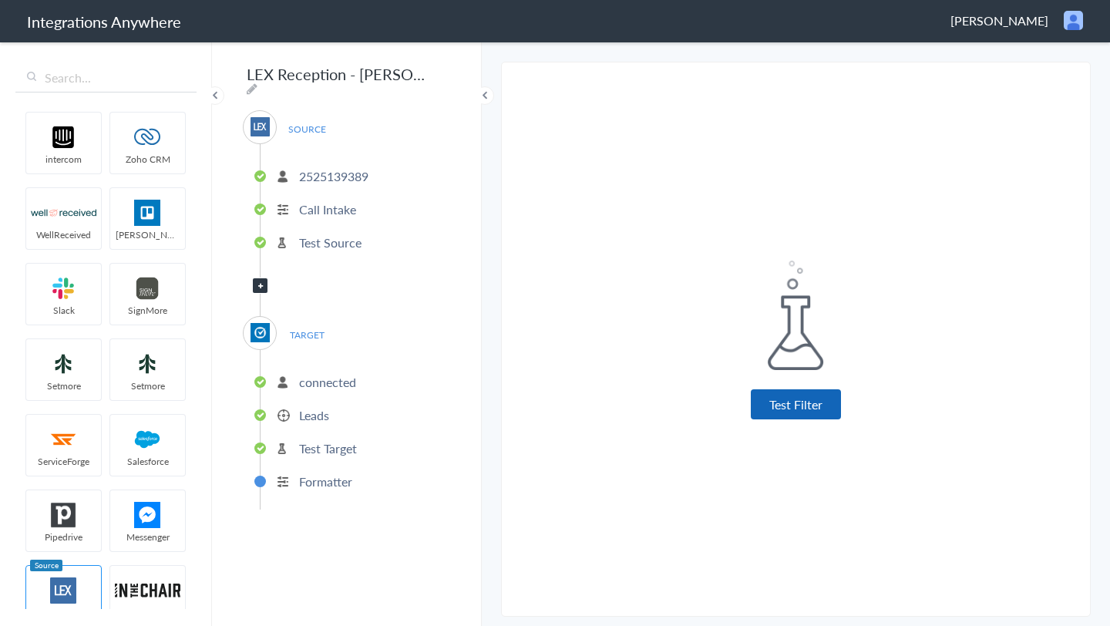
click at [804, 399] on button "Test Filter" at bounding box center [796, 404] width 90 height 30
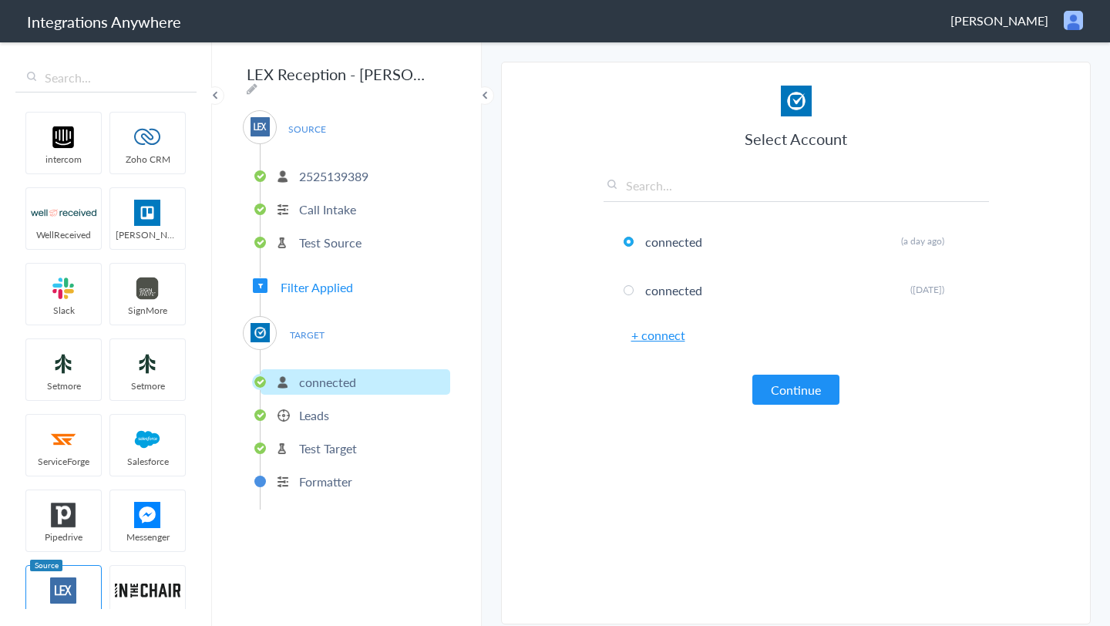
click at [348, 408] on li "Leads" at bounding box center [356, 414] width 190 height 25
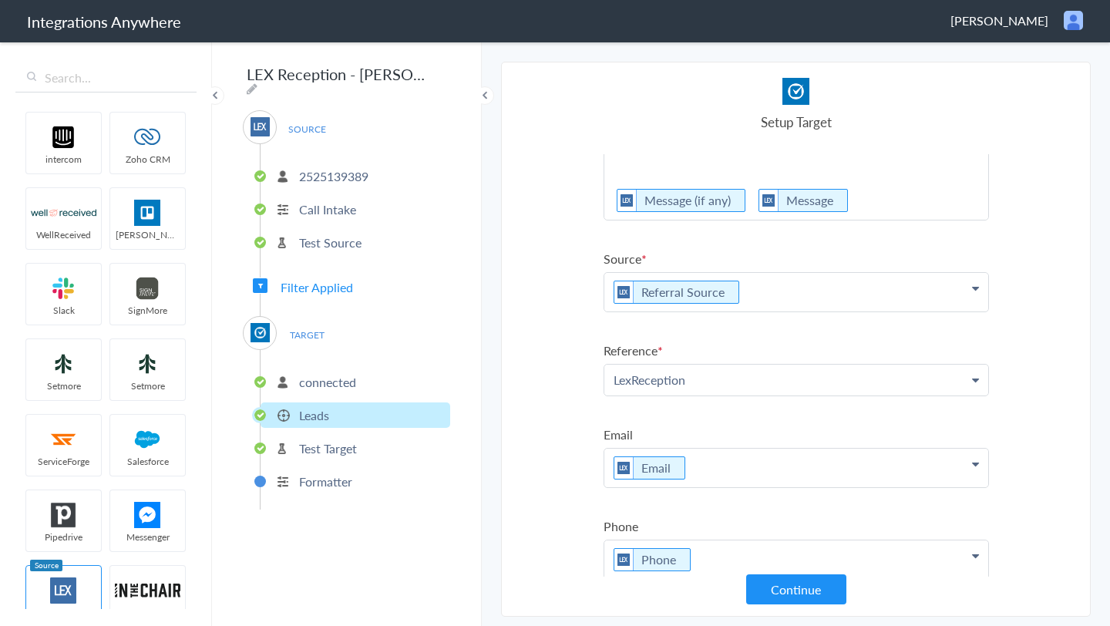
scroll to position [274, 0]
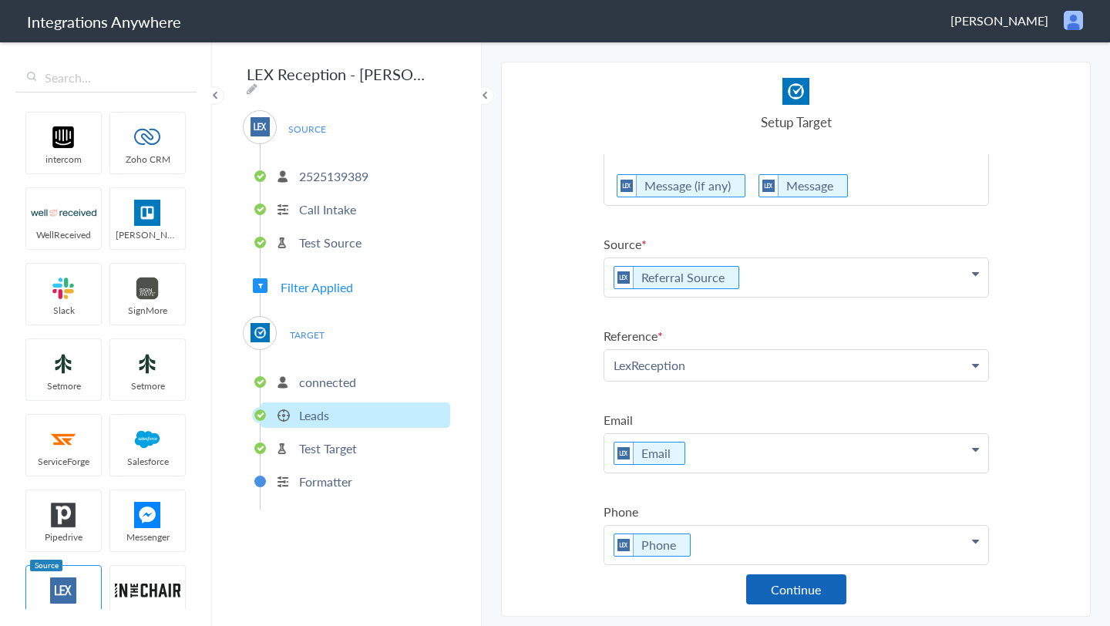
click at [811, 587] on button "Continue" at bounding box center [796, 589] width 100 height 30
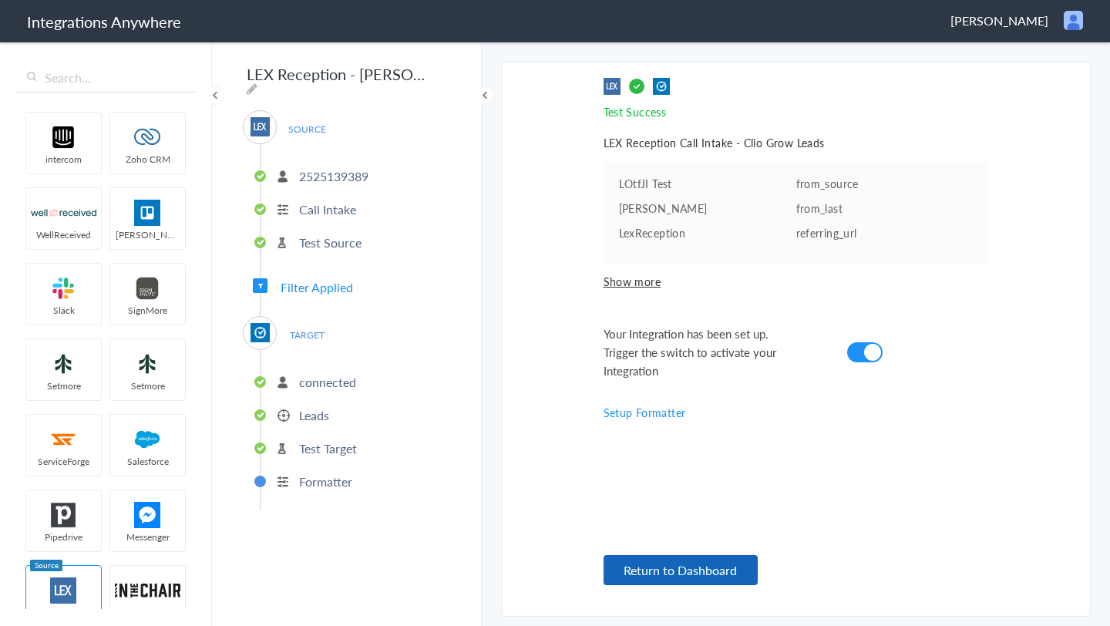
click at [702, 574] on button "Return to Dashboard" at bounding box center [681, 570] width 154 height 30
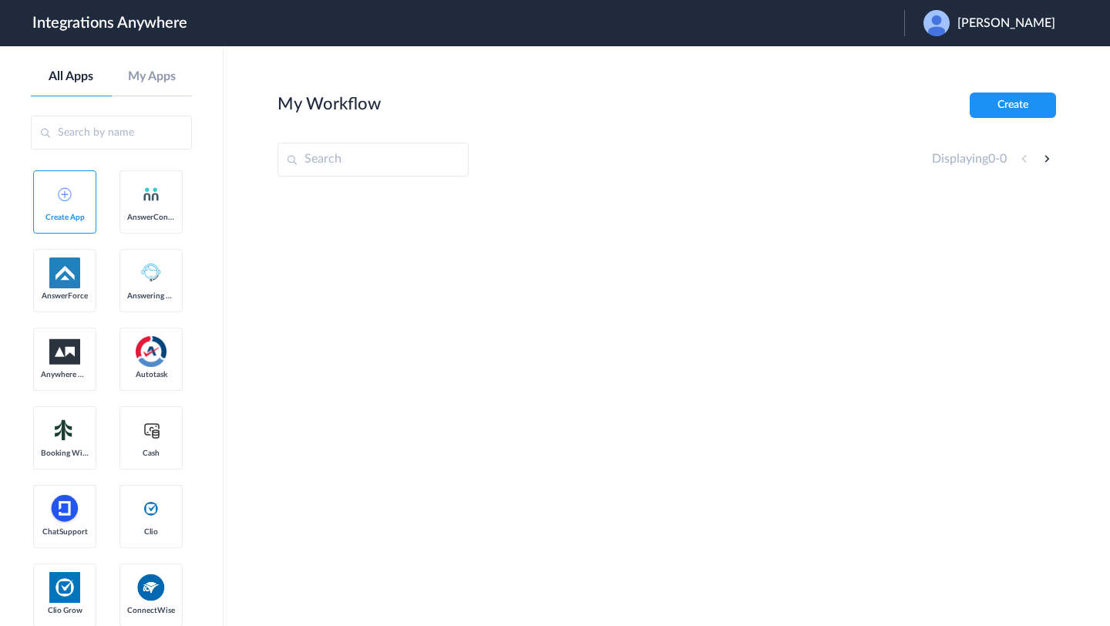
click at [1015, 27] on span "Jayson Dimaria" at bounding box center [1007, 23] width 98 height 15
click at [948, 60] on link "Logout" at bounding box center [932, 62] width 32 height 11
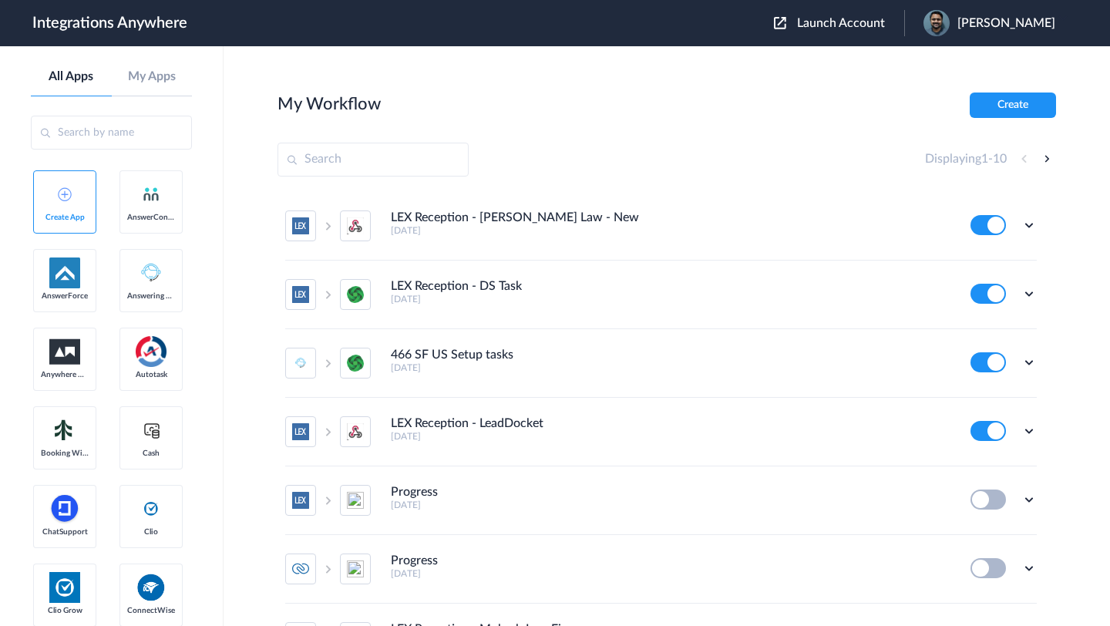
click at [864, 25] on span "Launch Account" at bounding box center [841, 23] width 88 height 12
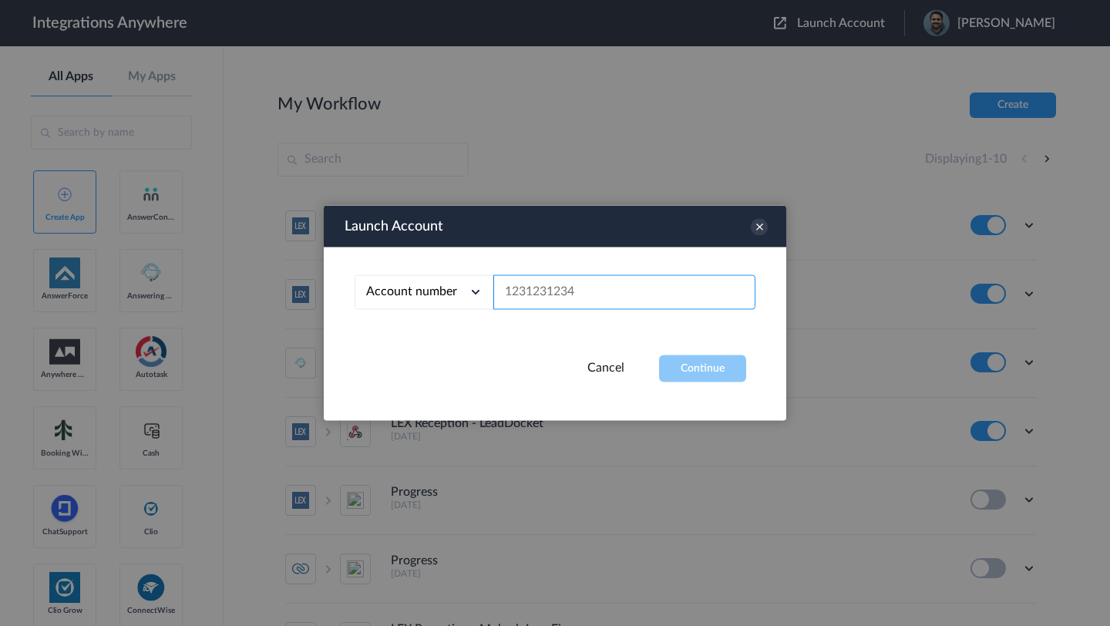
click at [638, 286] on input "text" at bounding box center [624, 292] width 262 height 35
paste input "2525139389"
type input "2525139389"
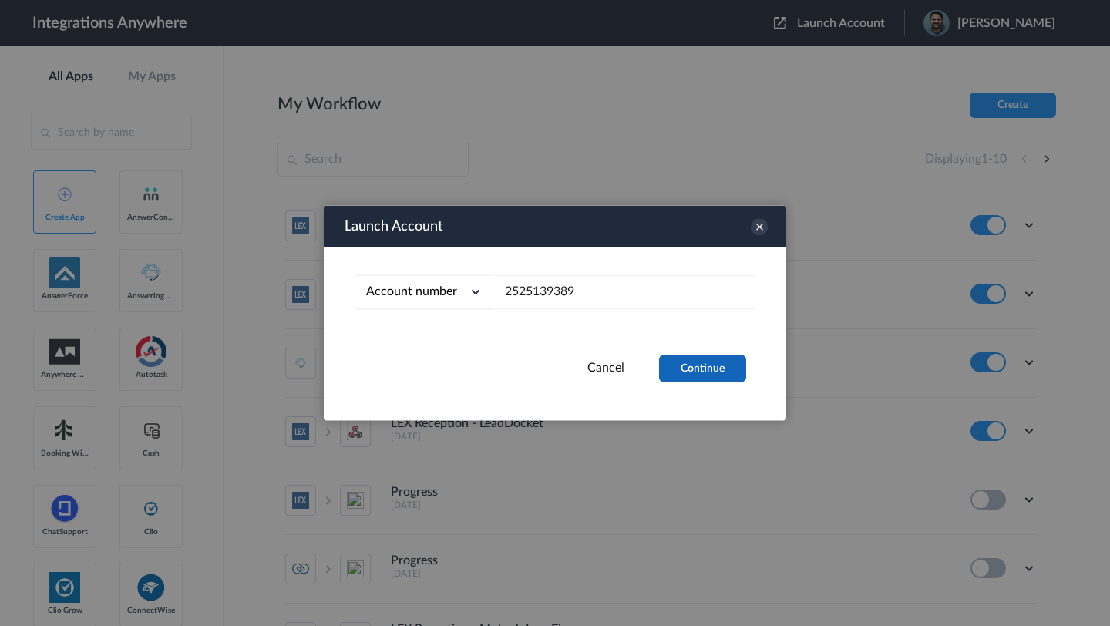
click at [713, 358] on button "Continue" at bounding box center [702, 368] width 87 height 27
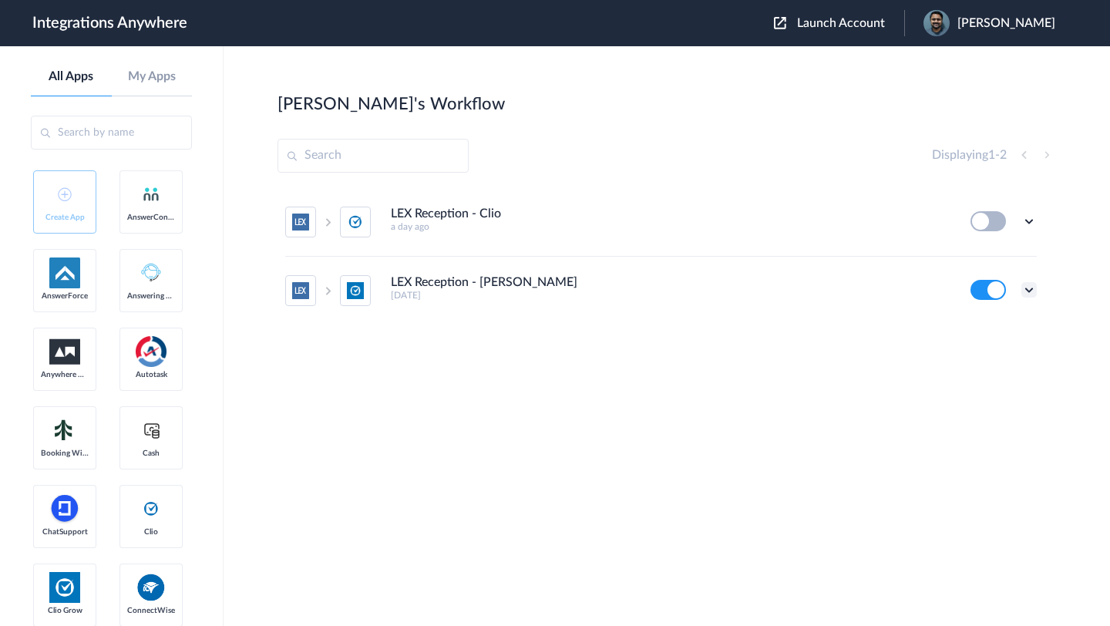
click at [1029, 288] on icon at bounding box center [1029, 289] width 15 height 15
click at [982, 354] on link "Task history" at bounding box center [985, 354] width 74 height 11
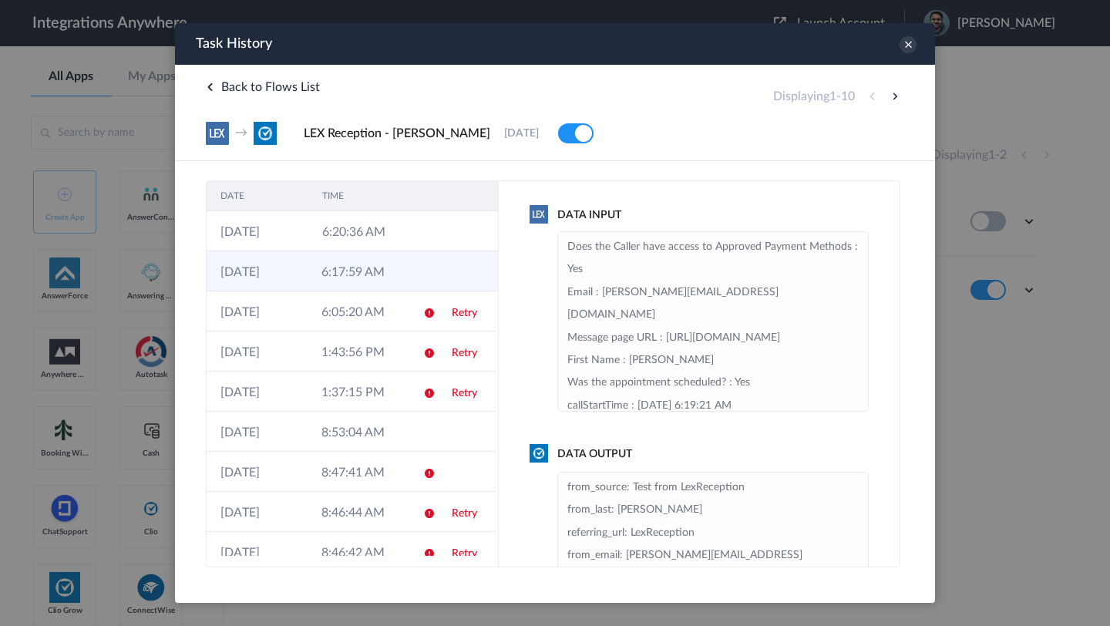
click at [411, 271] on td at bounding box center [423, 271] width 29 height 40
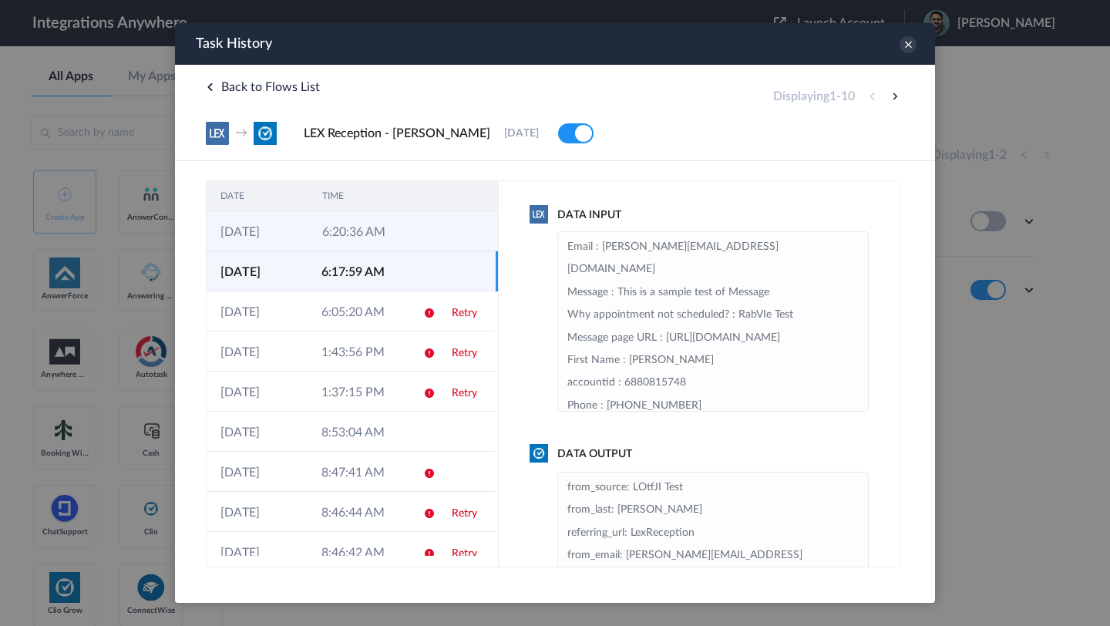
click at [423, 235] on td at bounding box center [425, 231] width 29 height 40
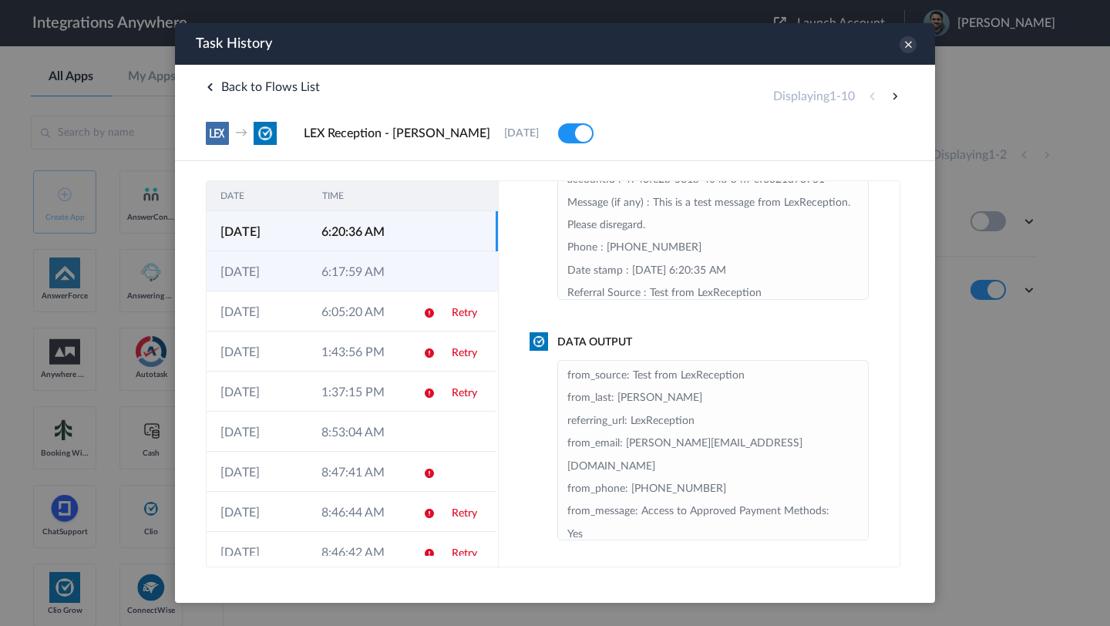
click at [458, 271] on td at bounding box center [467, 271] width 58 height 40
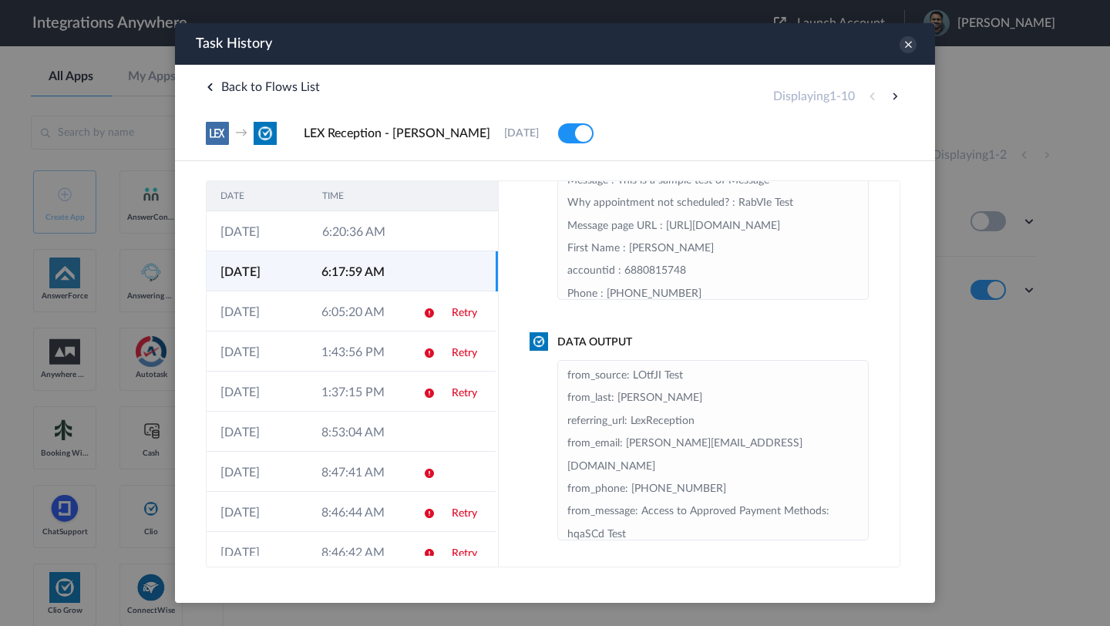
click at [706, 337] on h4 "Data Output" at bounding box center [699, 343] width 339 height 16
